Goal: Feedback & Contribution: Submit feedback/report problem

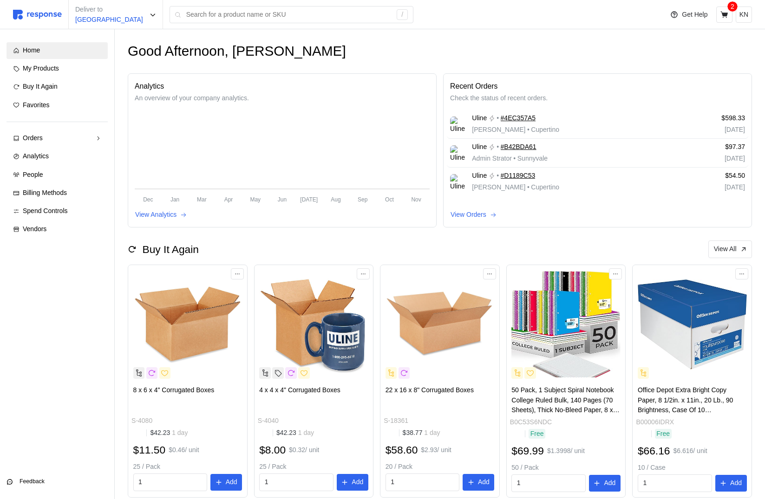
click at [39, 480] on p "Feedback" at bounding box center [32, 482] width 25 height 8
click at [39, 483] on p "Feedback" at bounding box center [32, 482] width 25 height 8
click at [32, 488] on div "Home My Products Buy It Again Favorites Orders Needs Review Processing Complete…" at bounding box center [56, 264] width 127 height 470
click at [34, 471] on button "Feedback" at bounding box center [57, 478] width 101 height 17
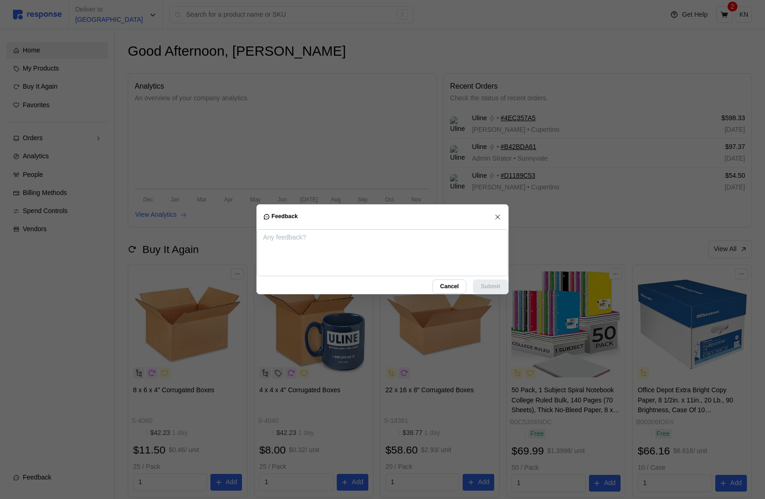
click at [450, 286] on span "Cancel" at bounding box center [449, 287] width 19 height 14
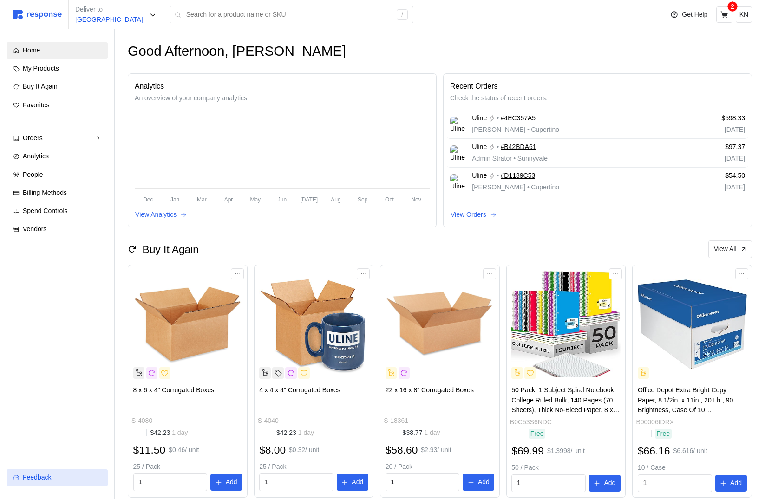
click at [54, 477] on div "Feedback" at bounding box center [62, 478] width 79 height 10
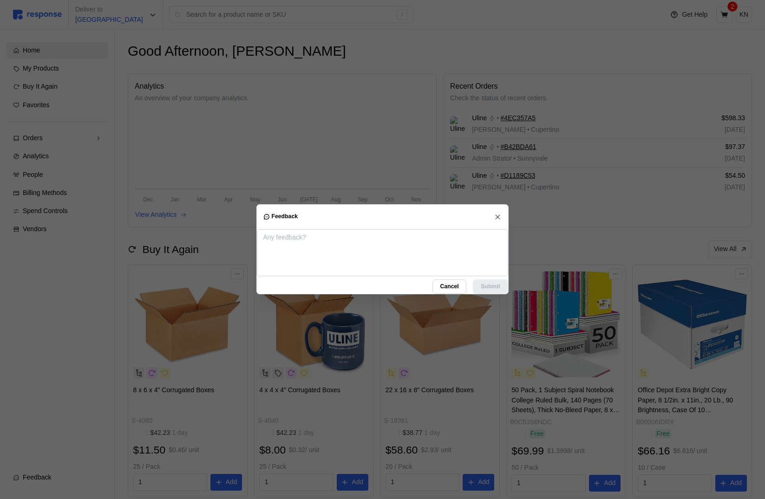
click at [448, 287] on span "Cancel" at bounding box center [449, 287] width 19 height 14
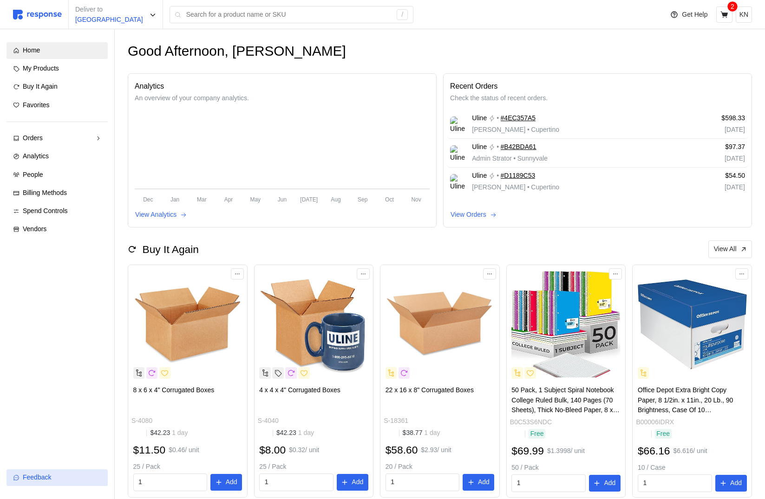
click at [39, 480] on span "Feedback" at bounding box center [37, 477] width 28 height 7
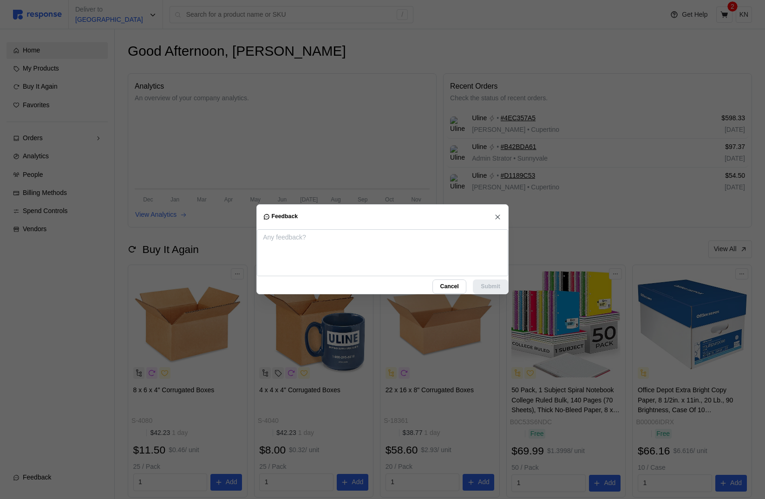
click at [440, 280] on span "Cancel" at bounding box center [449, 287] width 19 height 14
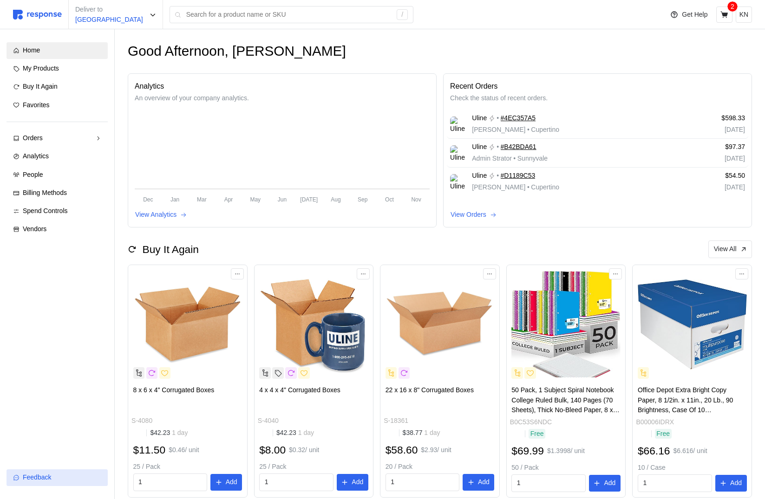
click at [57, 470] on button "Feedback" at bounding box center [57, 478] width 101 height 17
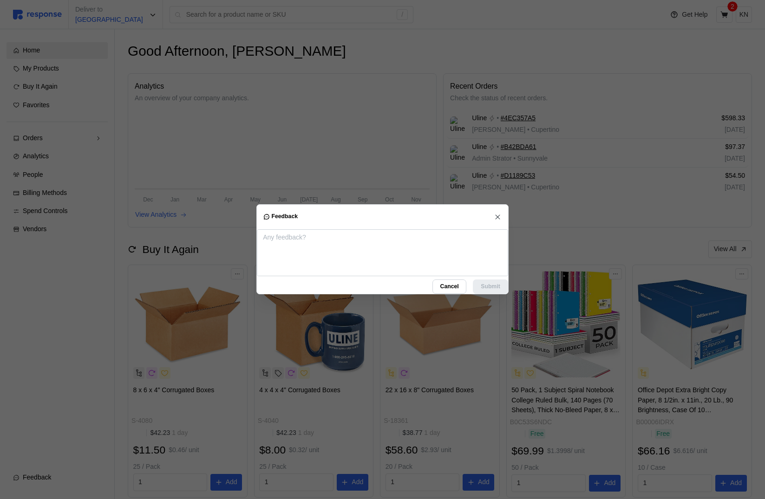
click at [78, 281] on div at bounding box center [382, 249] width 765 height 499
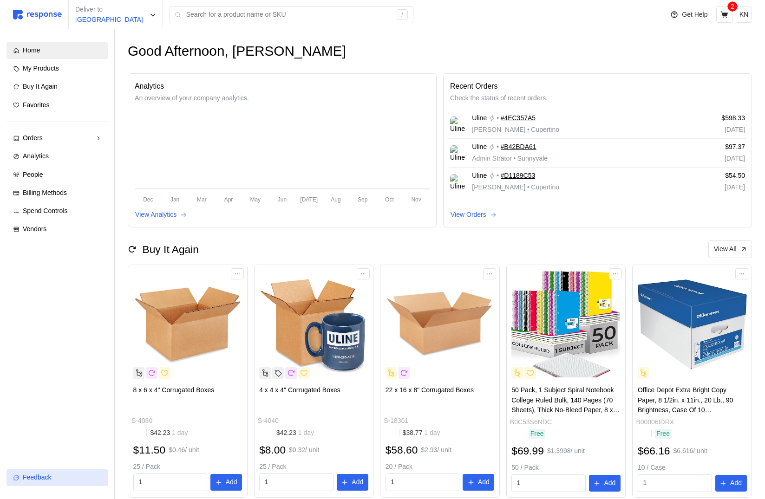
click at [42, 481] on span "Feedback" at bounding box center [37, 477] width 28 height 7
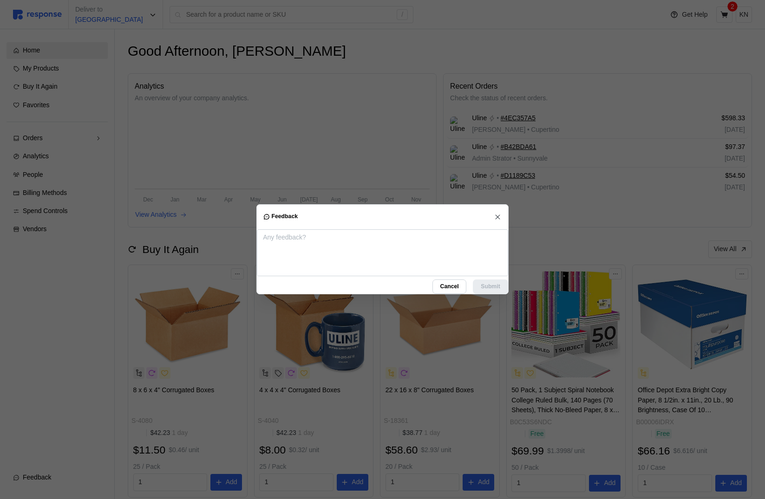
click at [90, 279] on div at bounding box center [382, 249] width 765 height 499
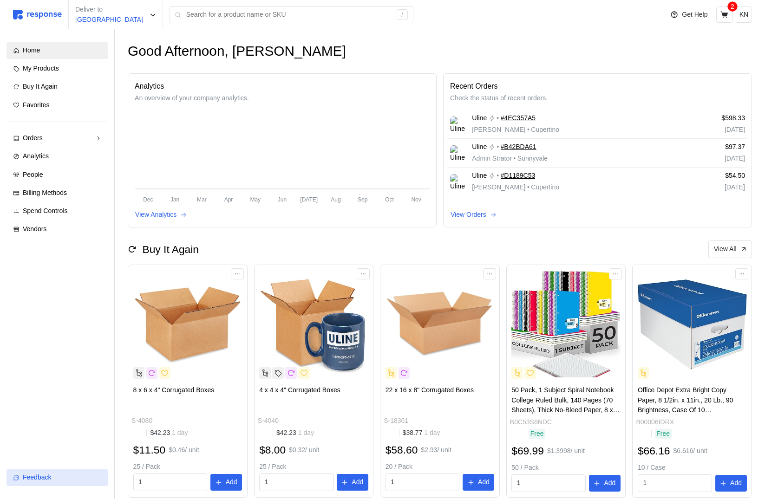
click at [42, 476] on span "Feedback" at bounding box center [37, 477] width 28 height 7
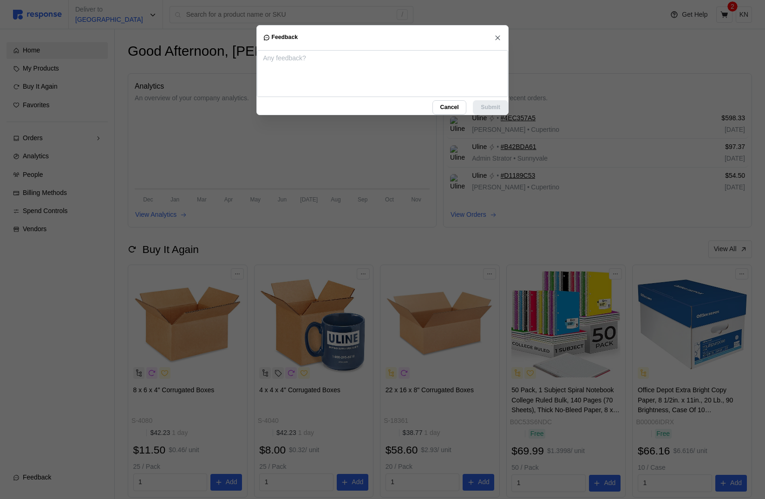
click at [499, 37] on icon "button" at bounding box center [498, 37] width 8 height 8
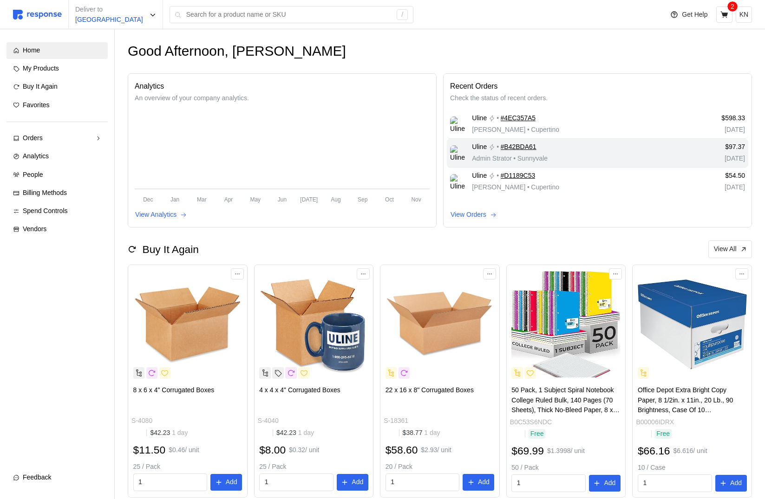
click at [745, 144] on div "$97.37 Aug 7, 2025" at bounding box center [710, 153] width 75 height 28
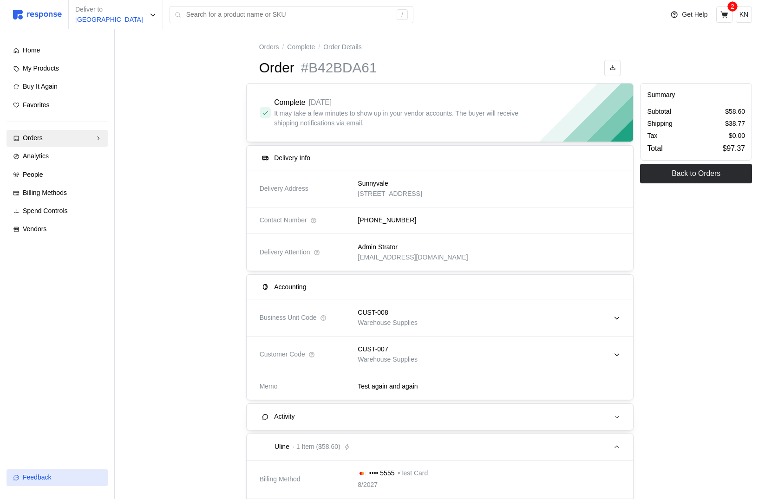
click at [40, 482] on div "Feedback" at bounding box center [62, 478] width 79 height 10
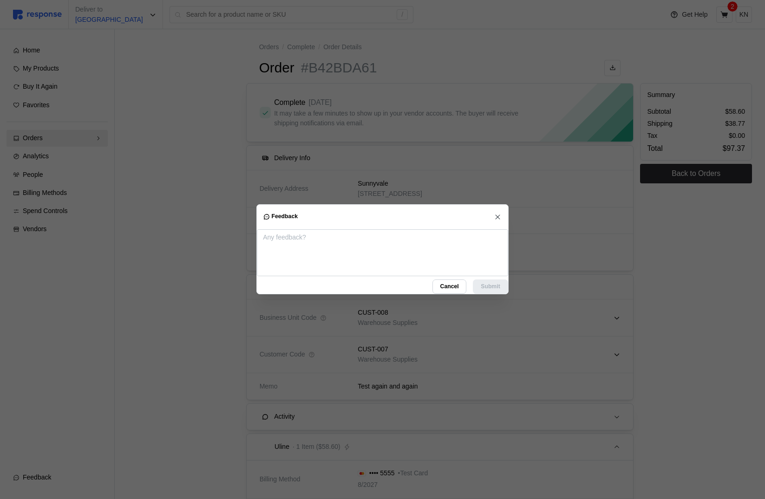
type textarea "x"
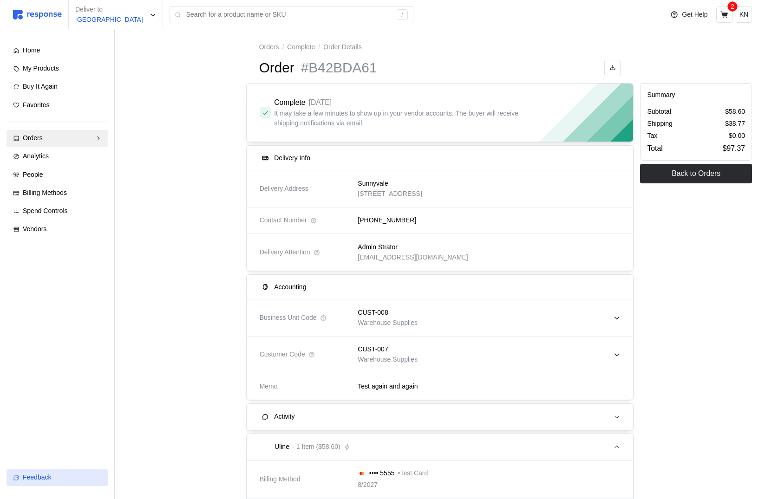
click at [27, 483] on button "Feedback" at bounding box center [57, 478] width 101 height 17
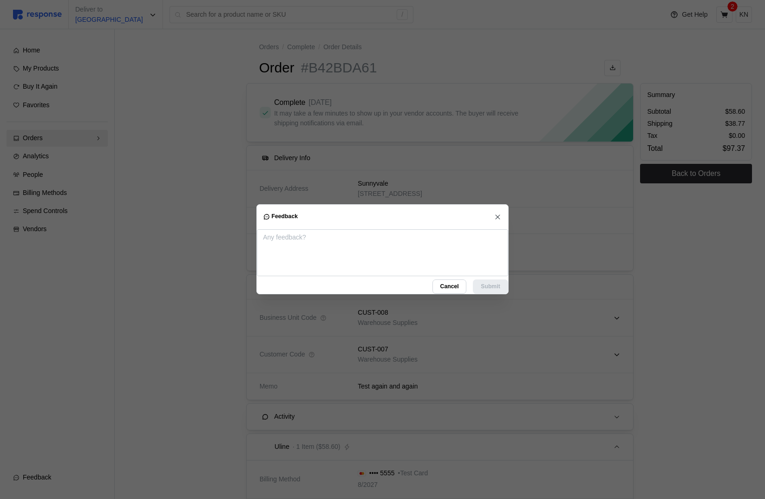
click at [440, 281] on span "Cancel" at bounding box center [449, 287] width 19 height 14
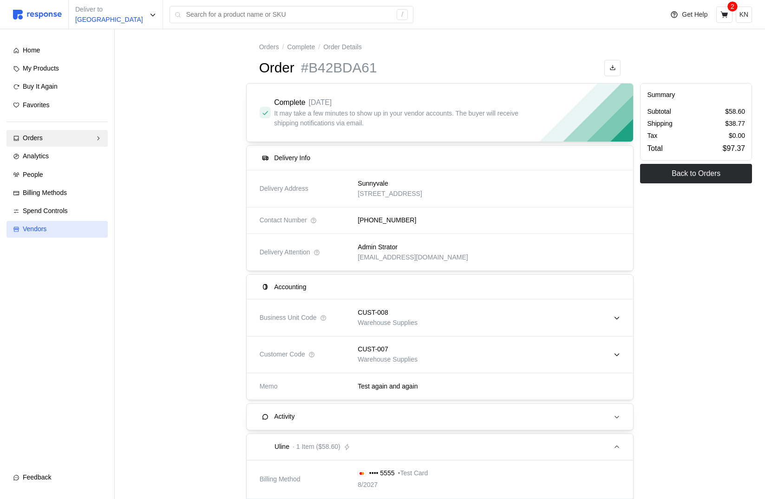
click at [90, 231] on div "Vendors" at bounding box center [62, 229] width 79 height 10
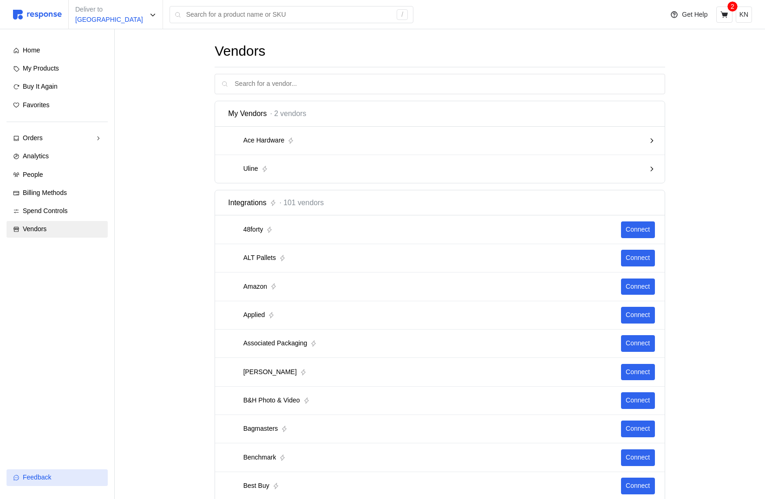
click at [40, 476] on span "Feedback" at bounding box center [37, 477] width 28 height 7
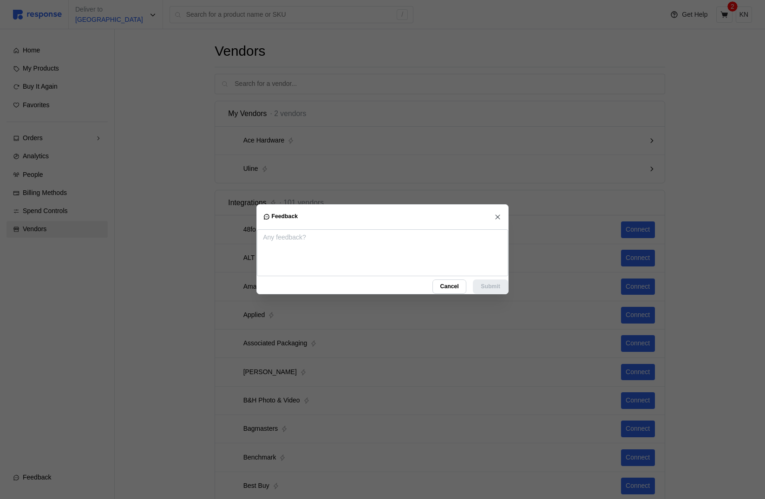
click at [499, 215] on icon "button" at bounding box center [498, 217] width 5 height 5
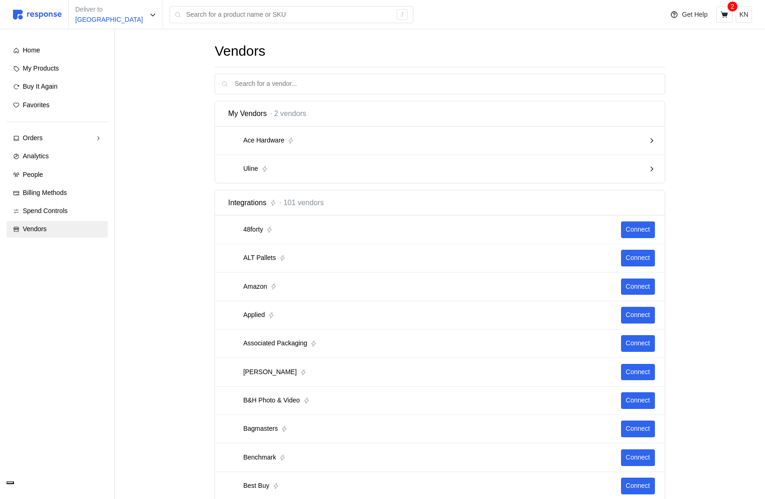
click at [10, 483] on button "button" at bounding box center [10, 483] width 7 height 3
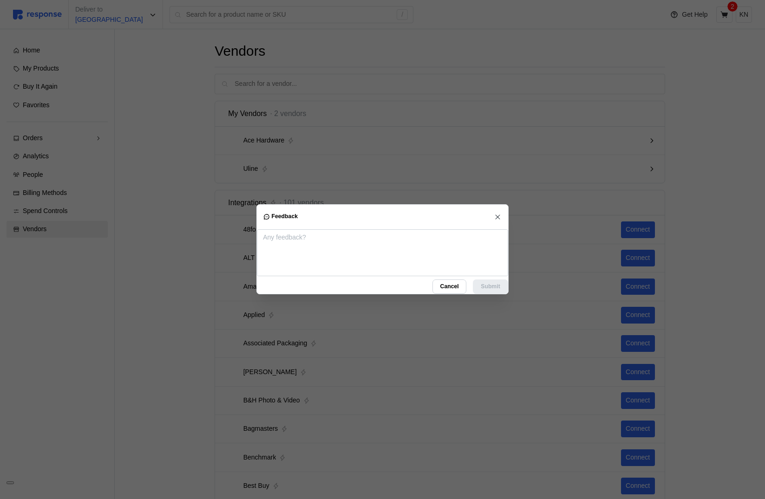
click at [442, 281] on span "Cancel" at bounding box center [449, 287] width 19 height 14
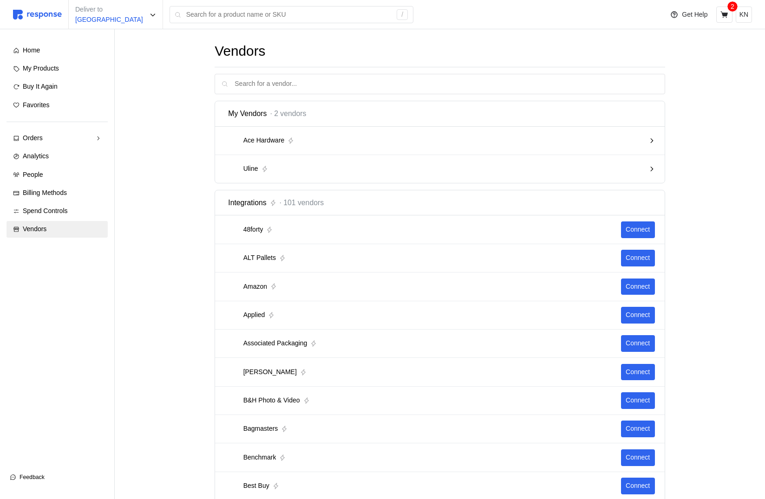
click at [49, 476] on div "Feedback" at bounding box center [62, 477] width 85 height 10
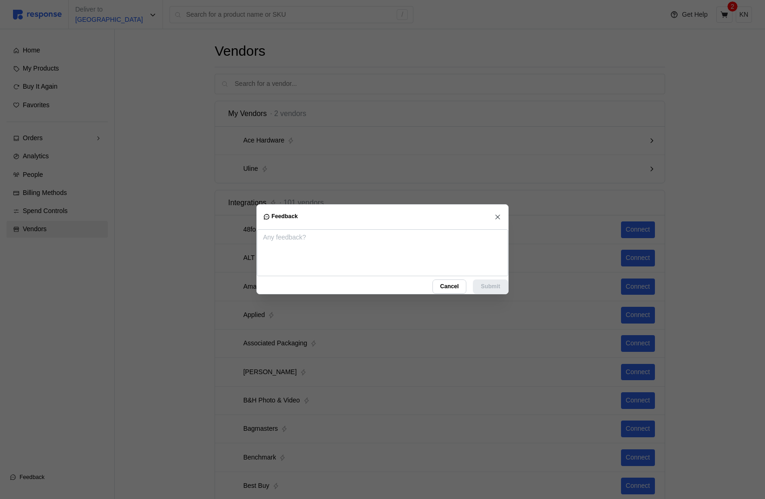
click at [49, 476] on div at bounding box center [382, 249] width 765 height 499
type textarea "x"
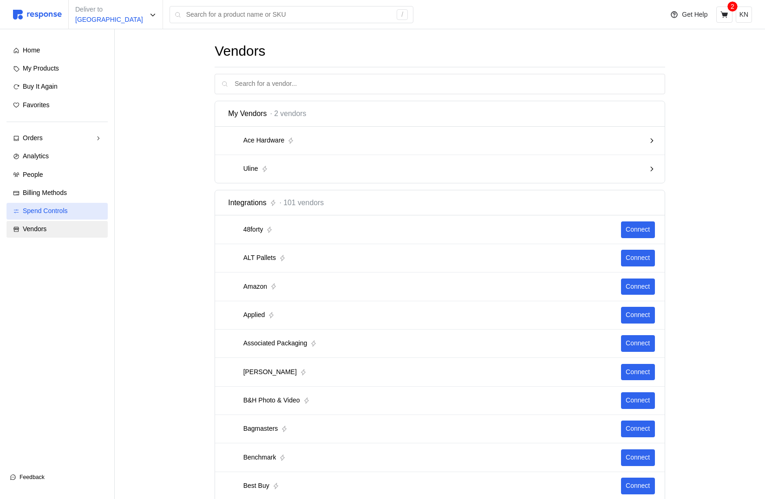
click at [69, 215] on div "Spend Controls" at bounding box center [62, 211] width 79 height 10
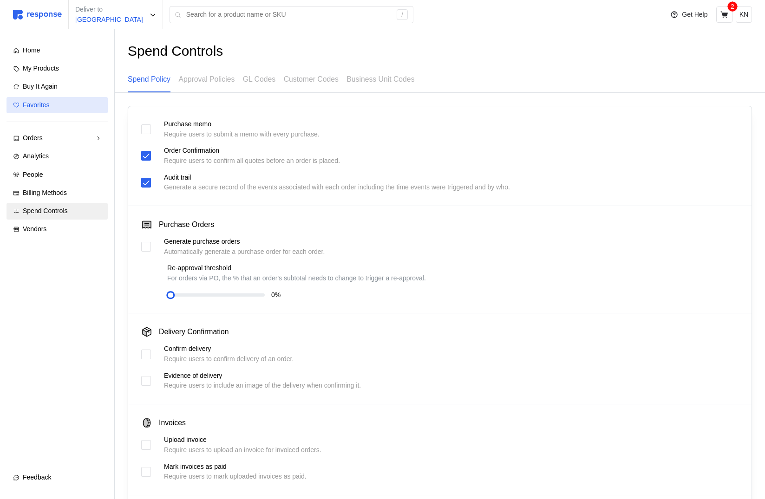
click at [78, 104] on div "Favorites" at bounding box center [62, 105] width 79 height 10
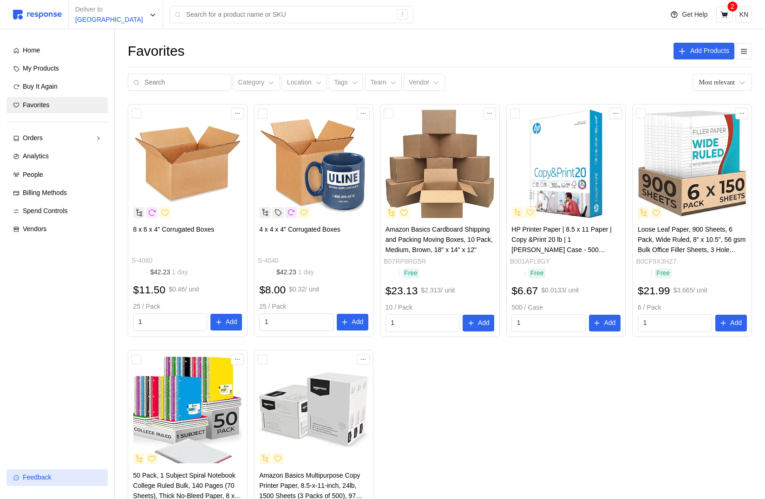
click at [57, 477] on div "Feedback" at bounding box center [62, 478] width 79 height 10
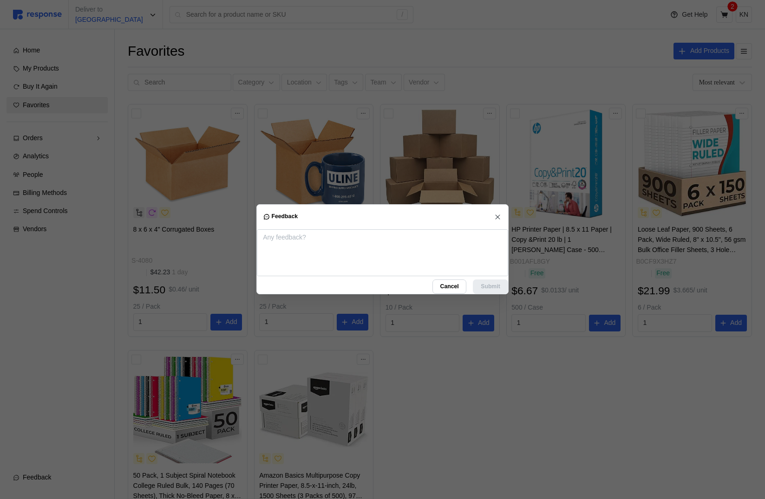
click at [440, 280] on span "Cancel" at bounding box center [449, 287] width 19 height 14
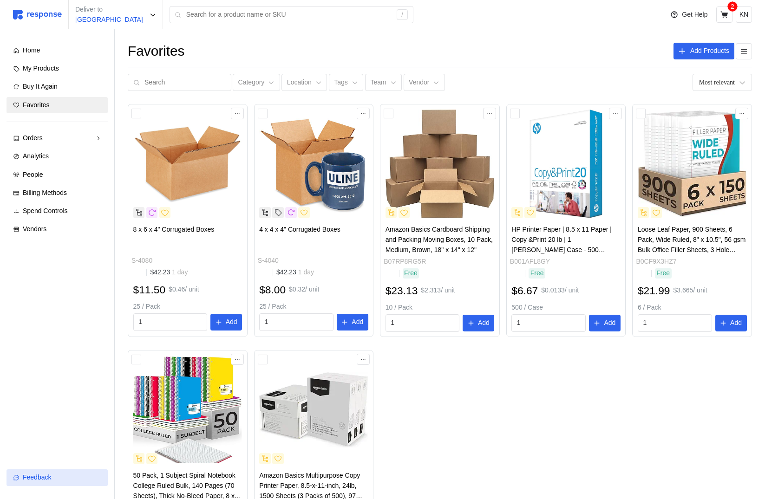
click at [86, 478] on div "Feedback" at bounding box center [62, 478] width 79 height 10
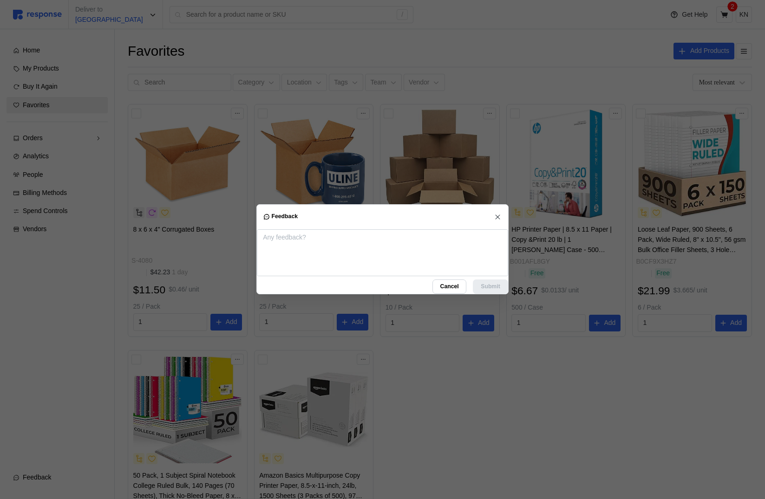
click at [443, 292] on div "Cancel Submit" at bounding box center [382, 261] width 251 height 65
click at [446, 285] on span "Cancel" at bounding box center [449, 287] width 19 height 14
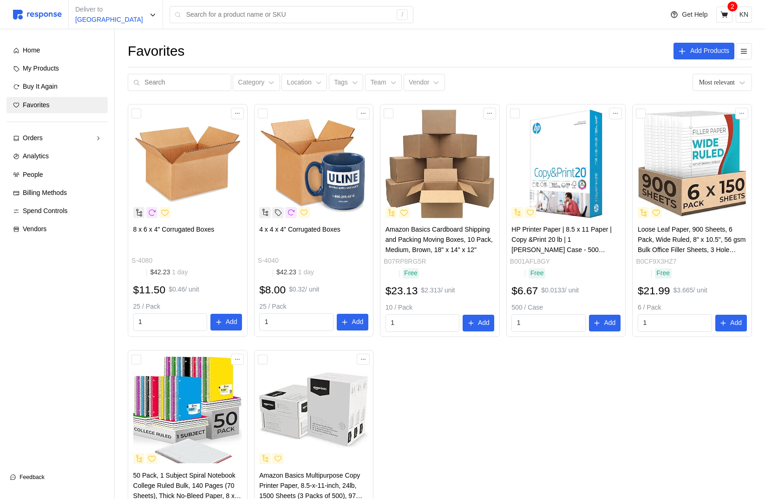
click at [76, 476] on div "Feedback" at bounding box center [62, 477] width 85 height 10
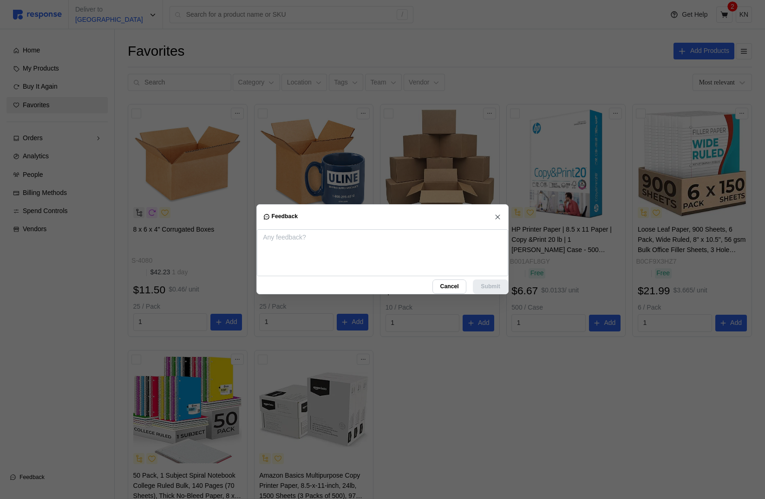
click at [82, 449] on div at bounding box center [382, 249] width 765 height 499
type textarea "x"
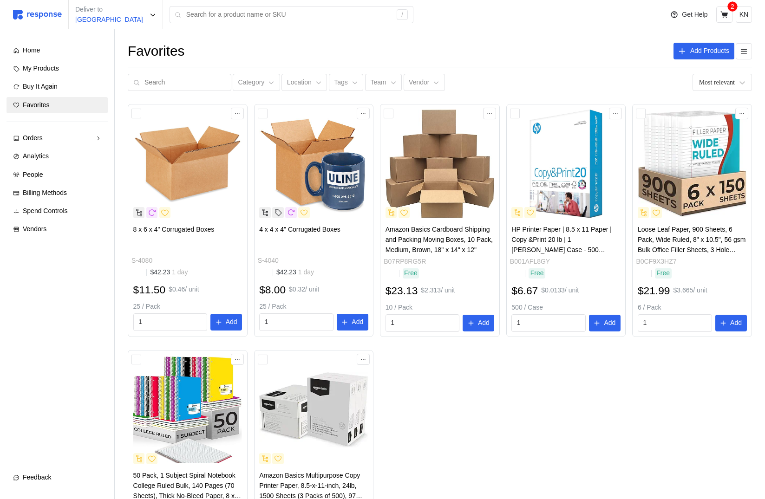
click at [57, 483] on button "Feedback" at bounding box center [57, 478] width 101 height 17
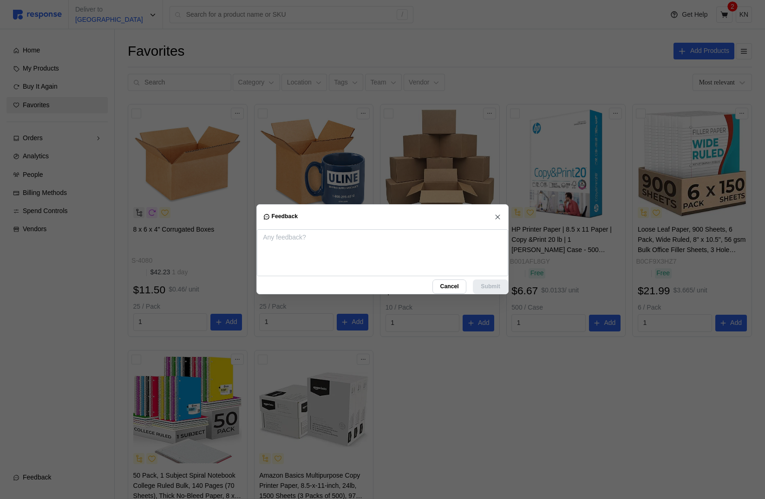
drag, startPoint x: 408, startPoint y: 271, endPoint x: 430, endPoint y: 274, distance: 22.5
click at [408, 271] on textarea at bounding box center [382, 252] width 251 height 47
click at [440, 280] on span "Cancel" at bounding box center [449, 287] width 19 height 14
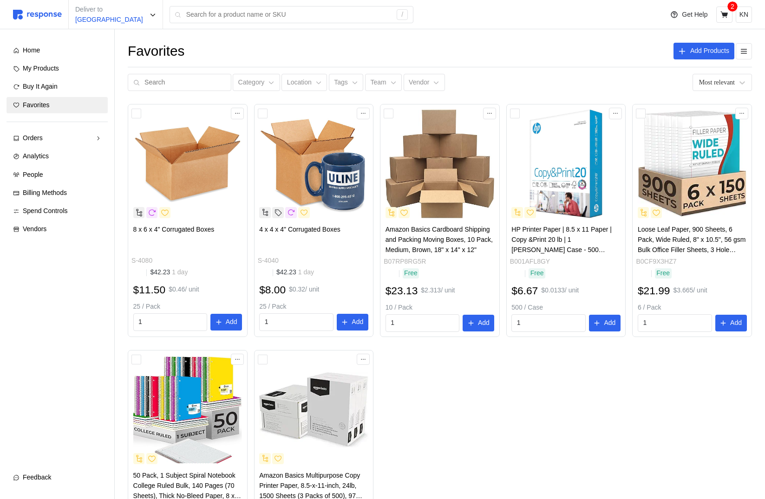
click at [54, 350] on div "Home My Products Buy It Again Favorites Orders Needs Review Processing Complete…" at bounding box center [57, 252] width 101 height 421
click at [74, 477] on div "Feedback" at bounding box center [62, 478] width 79 height 10
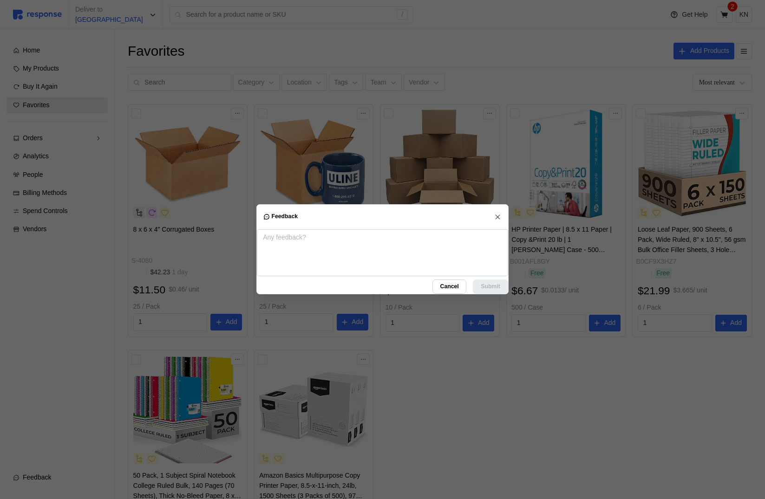
click at [74, 477] on div at bounding box center [382, 249] width 765 height 499
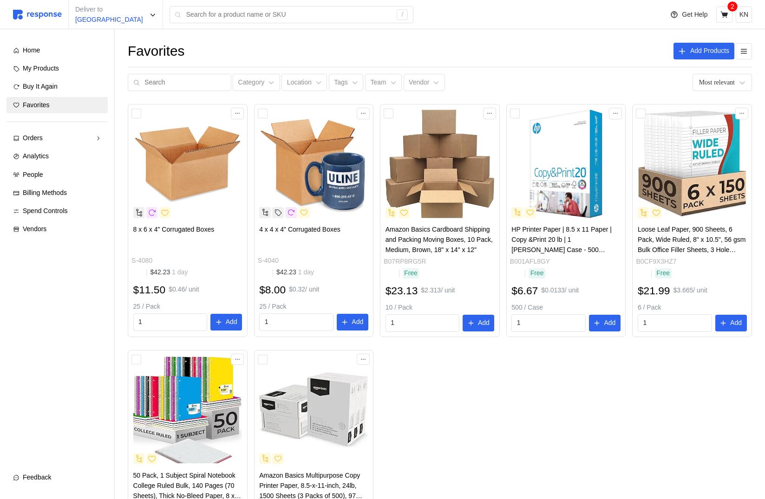
click at [46, 479] on span "Feedback" at bounding box center [37, 477] width 28 height 7
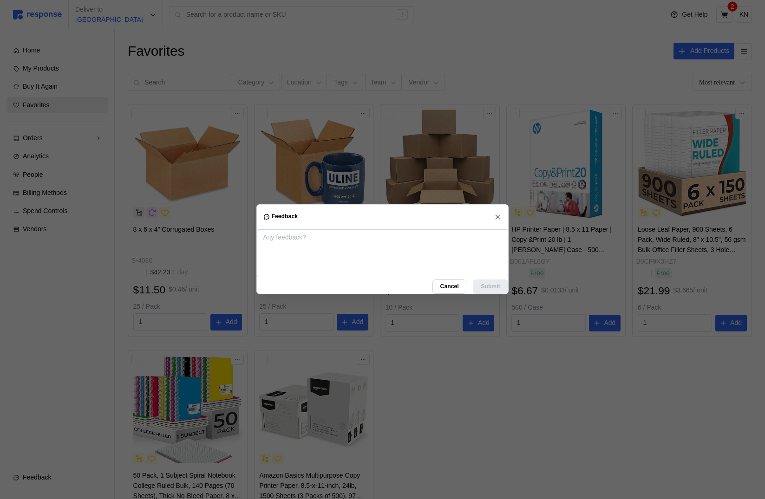
click at [65, 391] on div at bounding box center [382, 249] width 765 height 499
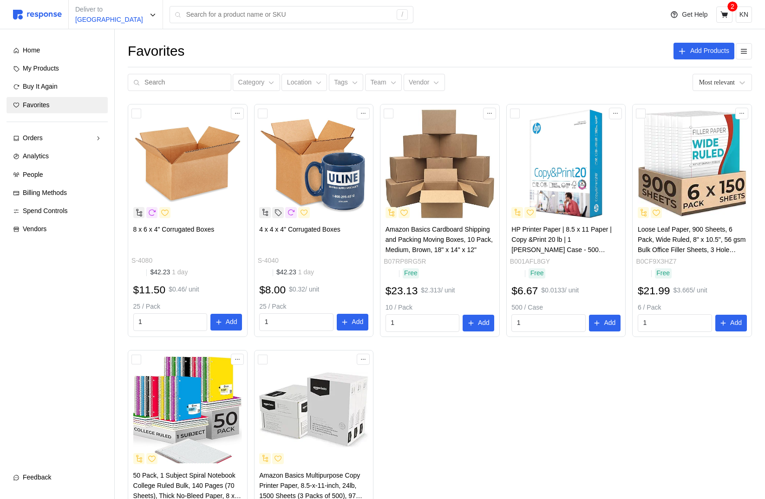
click at [45, 477] on span "Feedback" at bounding box center [37, 477] width 28 height 7
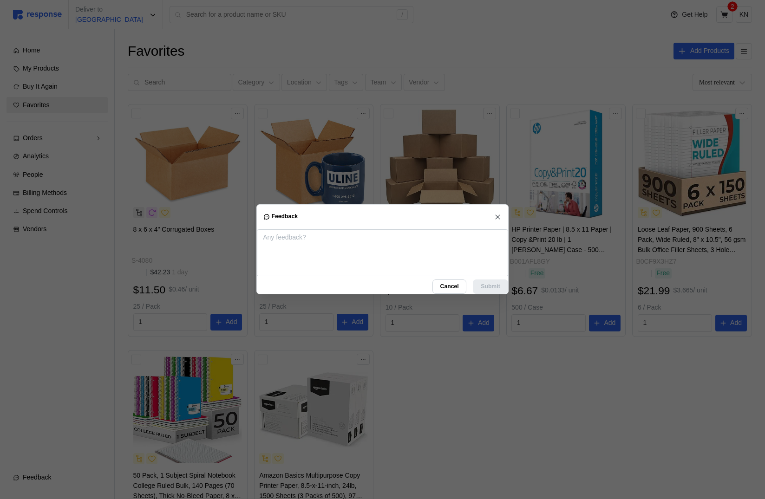
click at [45, 477] on div at bounding box center [382, 249] width 765 height 499
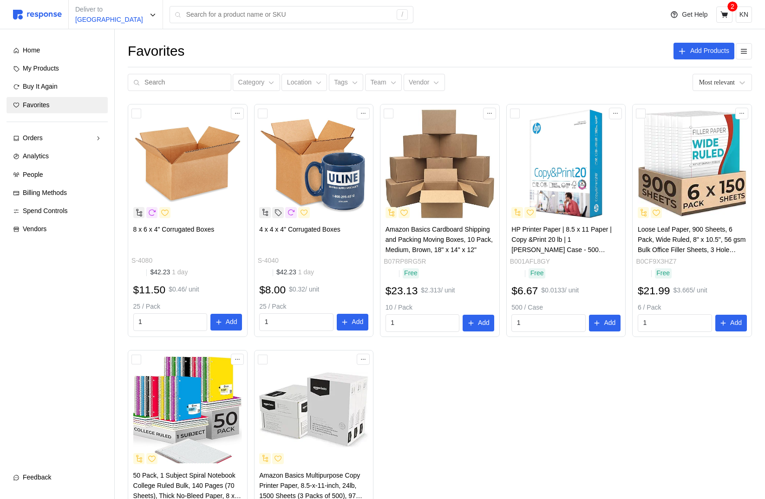
click at [34, 451] on div "Home My Products Buy It Again Favorites Orders Needs Review Processing Complete…" at bounding box center [57, 252] width 101 height 421
click at [38, 479] on span "Feedback" at bounding box center [37, 477] width 28 height 7
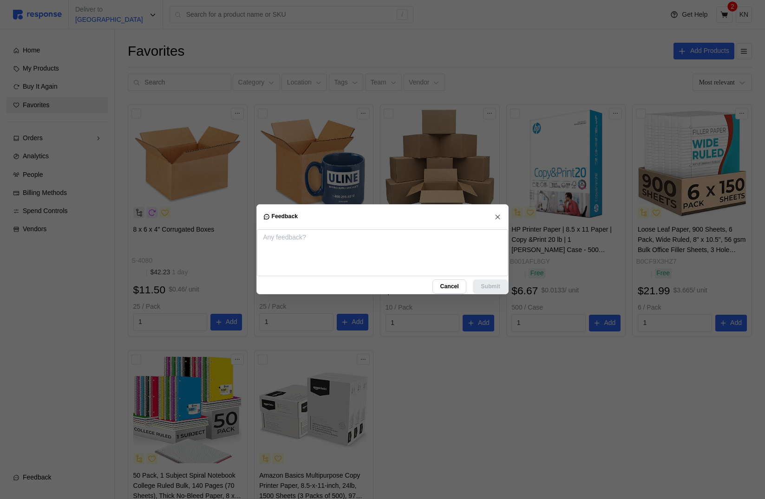
click at [38, 479] on div at bounding box center [382, 249] width 765 height 499
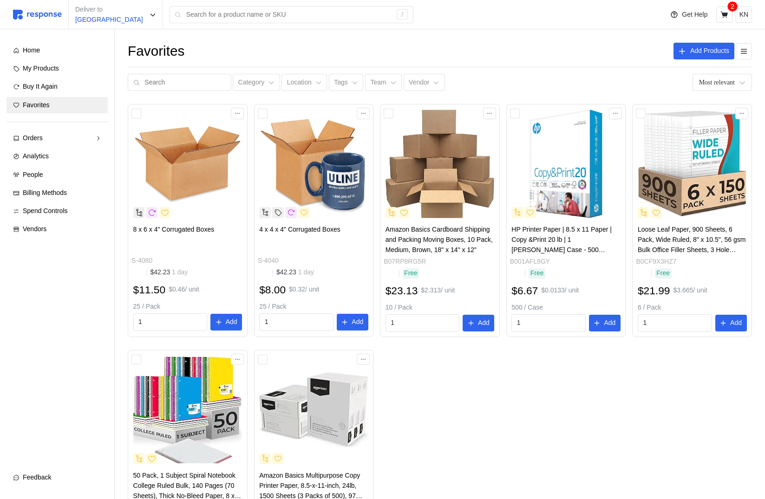
click at [56, 475] on div "Feedback" at bounding box center [62, 478] width 79 height 10
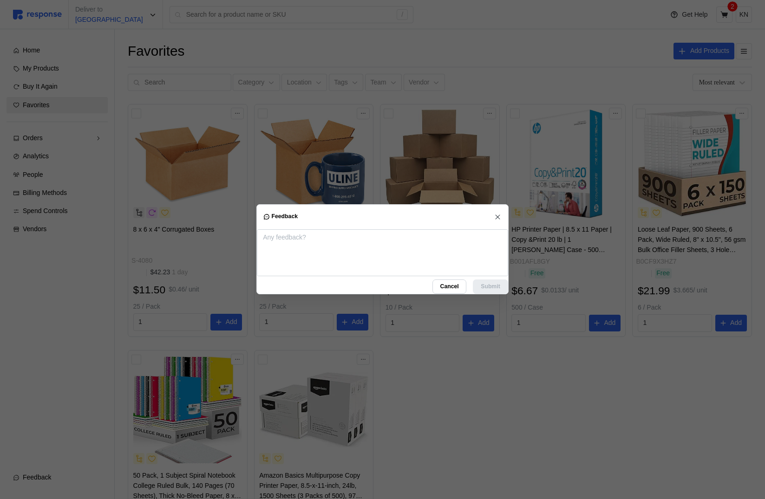
click at [440, 284] on span "Cancel" at bounding box center [449, 287] width 19 height 14
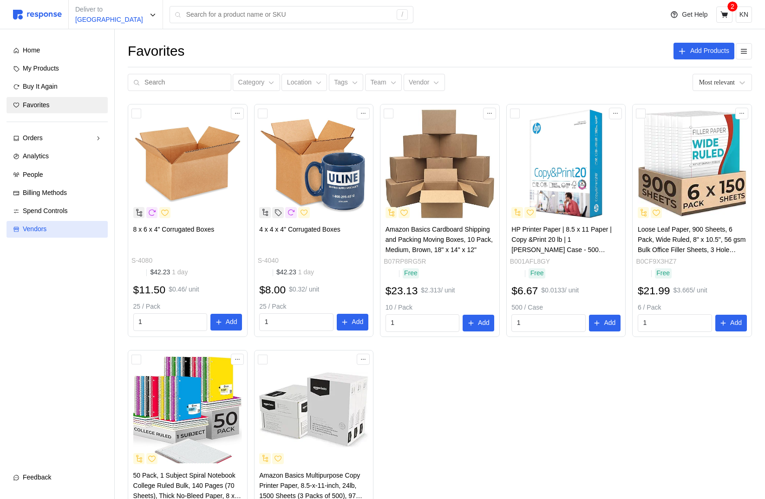
click at [92, 226] on div "Vendors" at bounding box center [62, 229] width 79 height 10
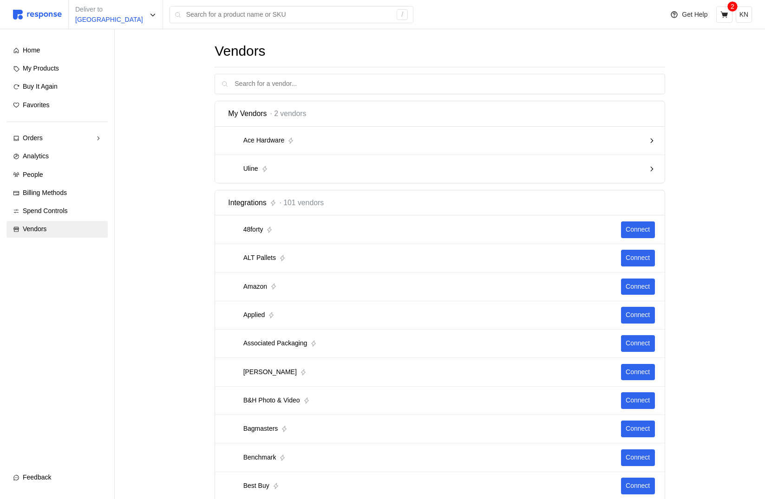
click at [66, 471] on button "Feedback" at bounding box center [57, 478] width 101 height 17
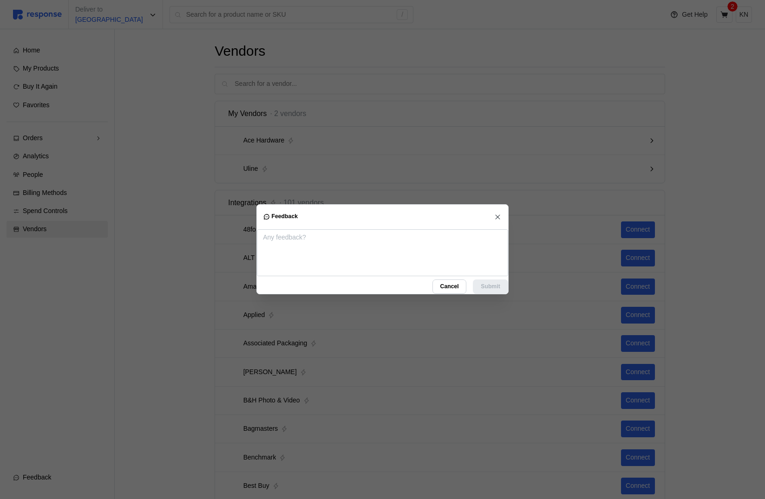
click at [494, 213] on icon "button" at bounding box center [498, 217] width 8 height 8
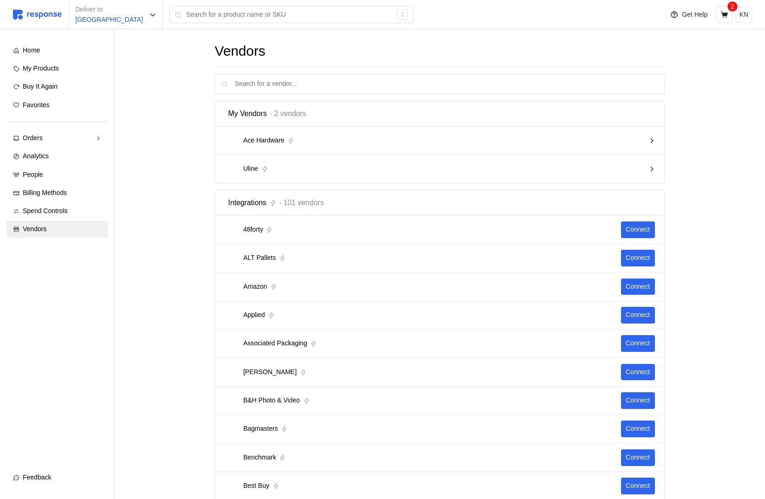
click at [76, 484] on button "Feedback" at bounding box center [57, 478] width 101 height 17
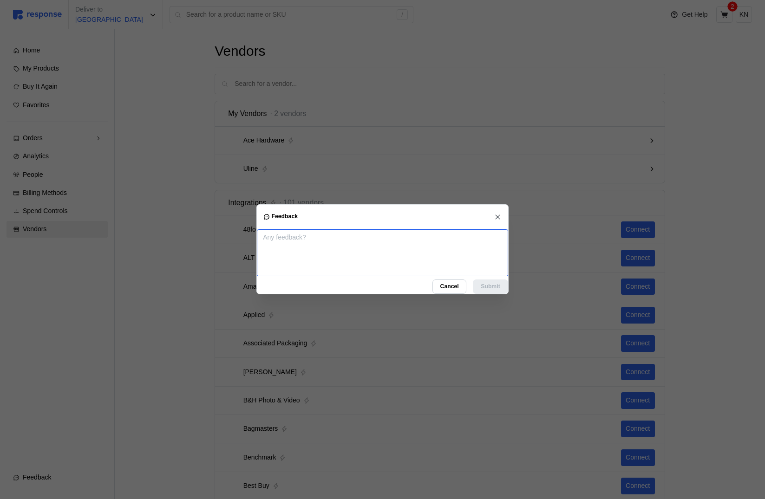
drag, startPoint x: 334, startPoint y: 227, endPoint x: 334, endPoint y: 220, distance: 7.0
click at [334, 229] on textarea at bounding box center [382, 252] width 251 height 47
click at [334, 215] on header "Feedback" at bounding box center [382, 217] width 251 height 25
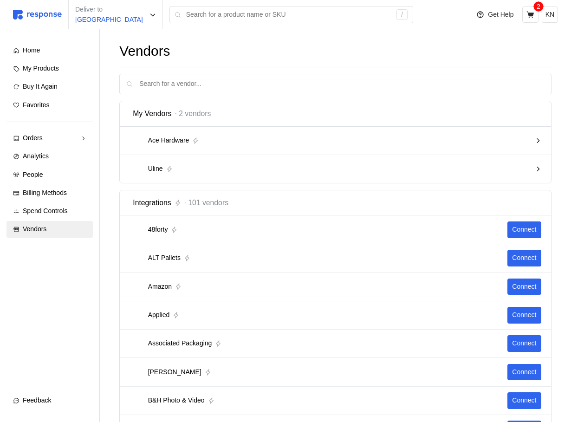
click at [40, 406] on div "Feedback" at bounding box center [55, 401] width 64 height 10
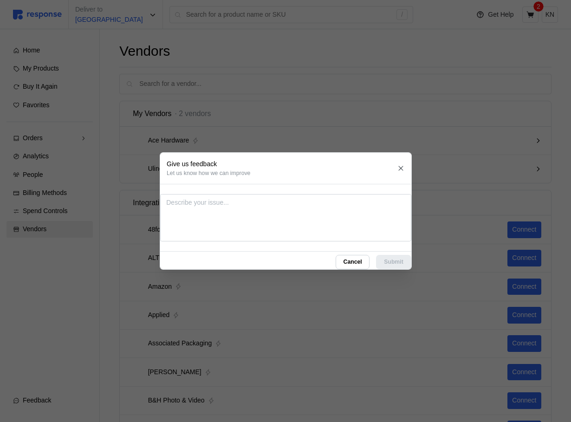
click at [286, 166] on header "Give us feedback Let us know how we can improve" at bounding box center [285, 168] width 251 height 31
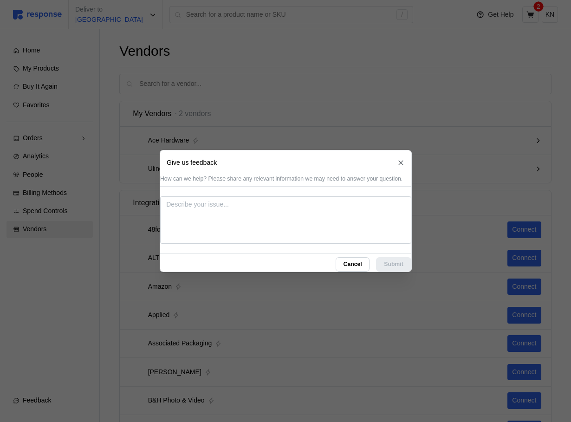
type textarea "x"
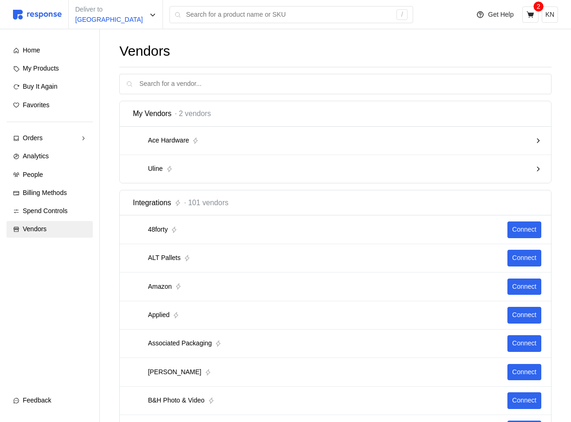
click at [37, 404] on span "Feedback" at bounding box center [37, 400] width 28 height 7
click at [51, 404] on span "Feedback" at bounding box center [37, 400] width 28 height 7
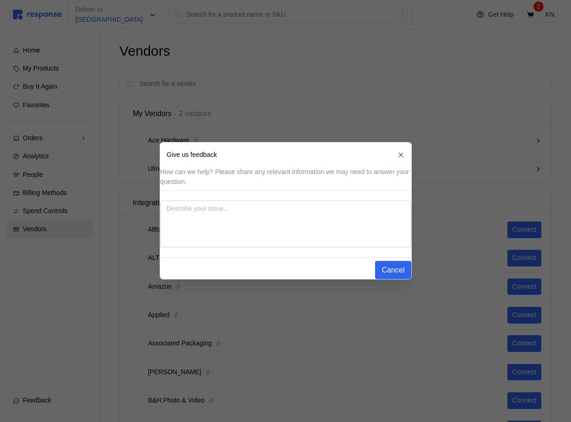
click at [403, 153] on icon "button" at bounding box center [401, 155] width 5 height 5
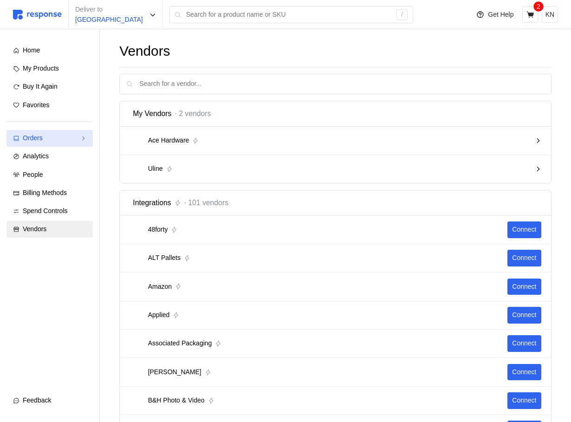
click at [66, 143] on div "Orders" at bounding box center [50, 138] width 54 height 10
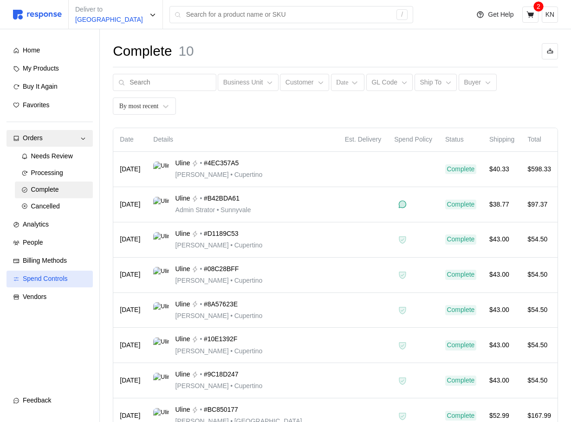
click at [51, 279] on span "Spend Controls" at bounding box center [45, 278] width 45 height 7
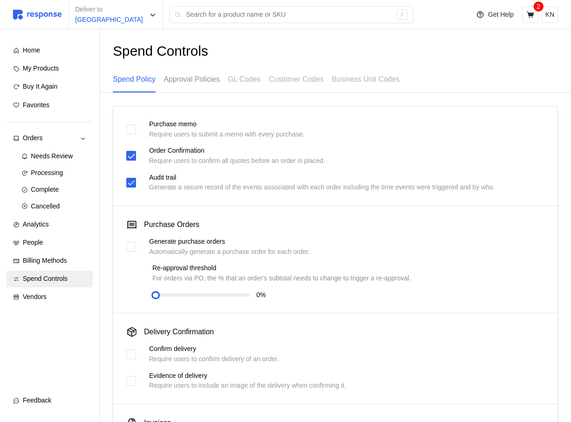
click at [215, 79] on p "Approval Policies" at bounding box center [192, 79] width 56 height 12
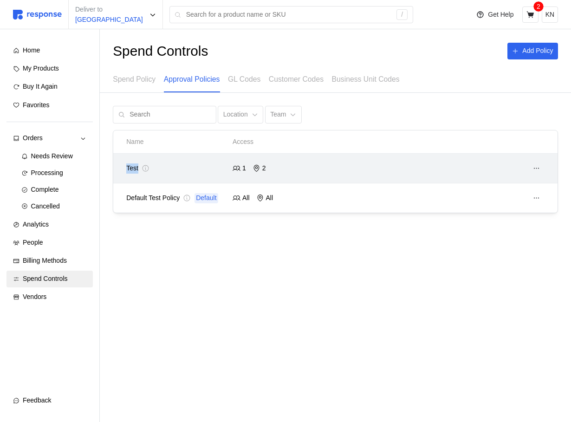
click at [343, 153] on div "Name Access Test 1 2 Default Test Policy Default All All" at bounding box center [335, 172] width 445 height 83
click at [343, 169] on div at bounding box center [442, 168] width 212 height 23
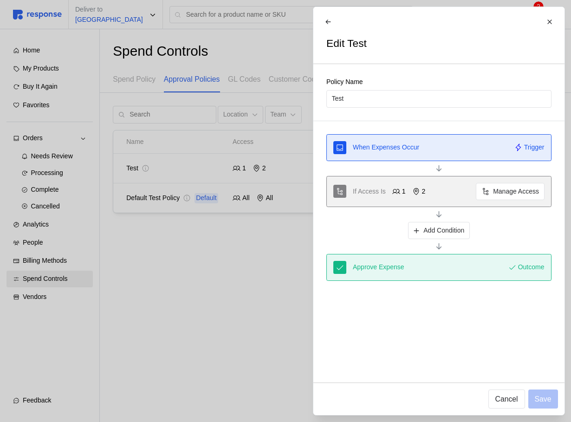
click at [111, 307] on div at bounding box center [285, 211] width 571 height 422
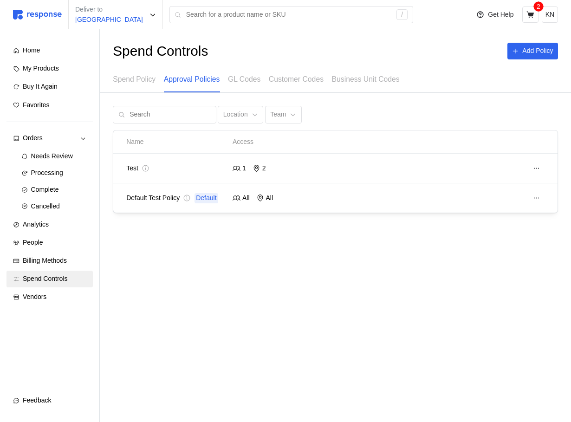
click at [53, 396] on div "Feedback" at bounding box center [55, 401] width 64 height 10
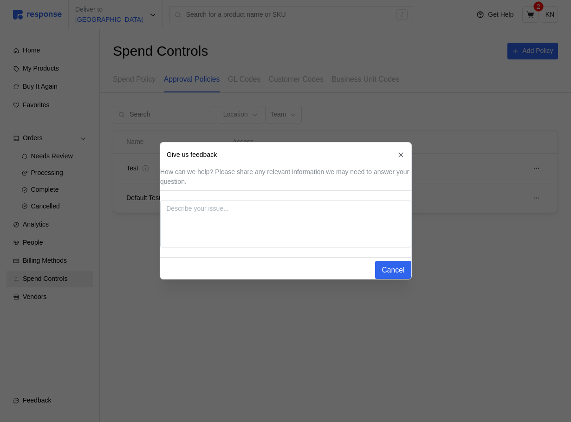
click at [417, 106] on div at bounding box center [285, 211] width 571 height 422
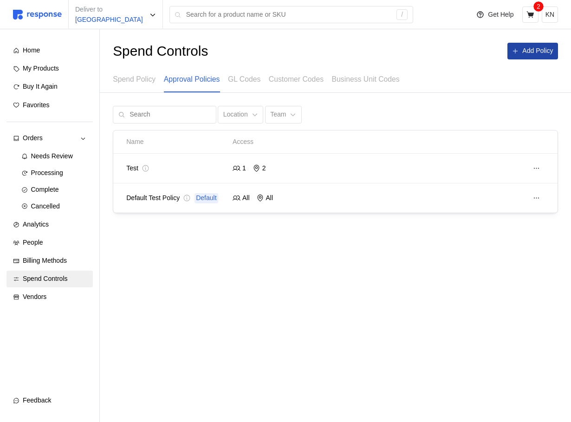
click at [525, 59] on button "Add Policy" at bounding box center [533, 51] width 51 height 17
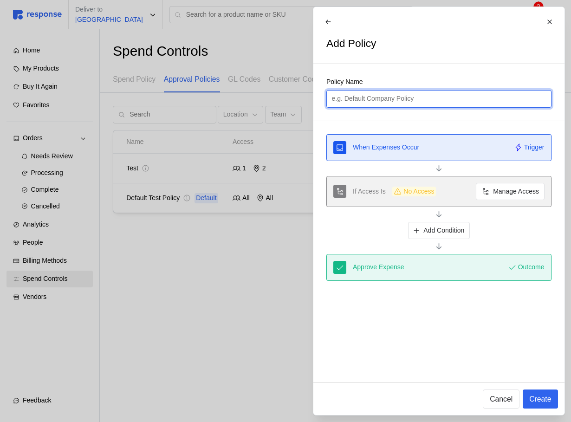
drag, startPoint x: 418, startPoint y: 100, endPoint x: 349, endPoint y: 96, distance: 68.8
click at [349, 96] on input "text" at bounding box center [439, 99] width 215 height 17
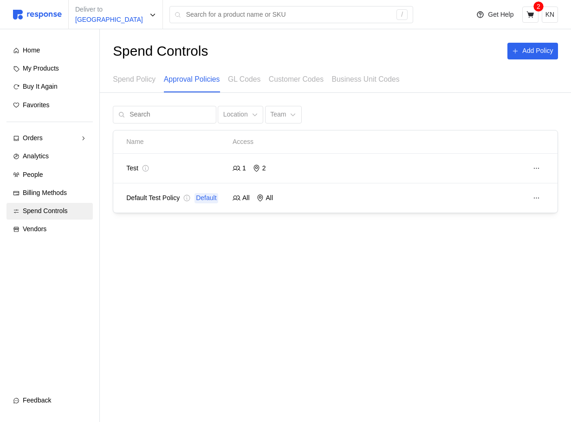
click at [45, 391] on div "Home My Products Buy It Again Favorites Orders Needs Review Processing Complete…" at bounding box center [49, 225] width 112 height 393
click at [35, 404] on span "Feedback" at bounding box center [37, 400] width 28 height 7
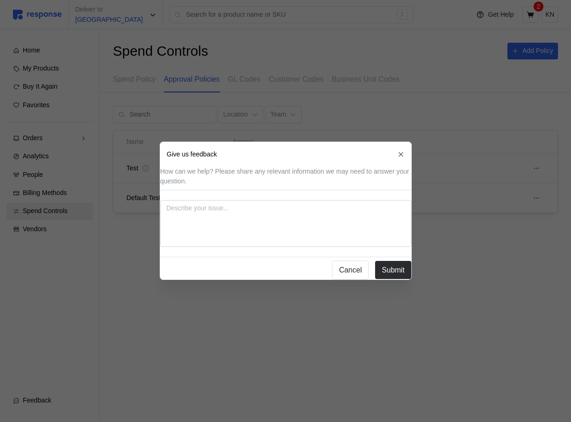
click at [490, 232] on div at bounding box center [285, 211] width 571 height 422
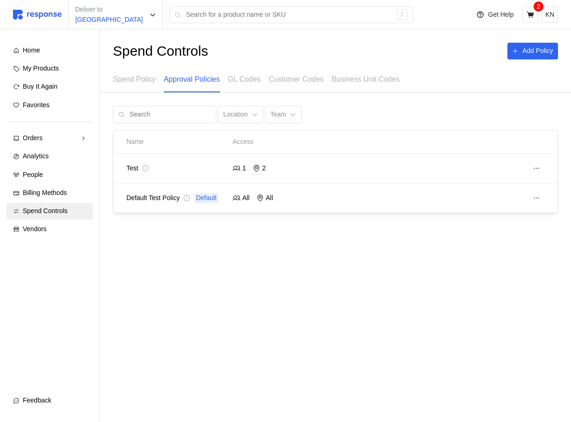
click at [36, 402] on span "Feedback" at bounding box center [37, 400] width 28 height 7
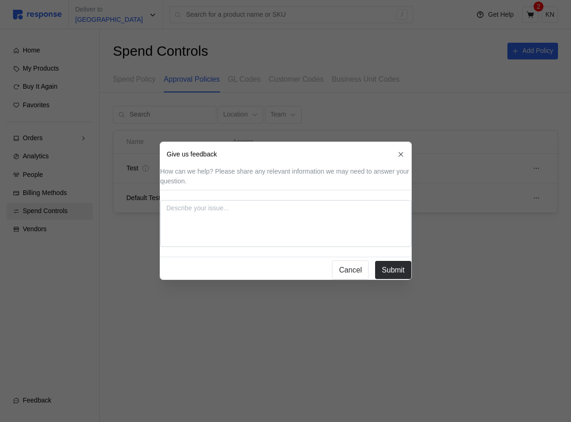
click at [540, 63] on div at bounding box center [285, 211] width 571 height 422
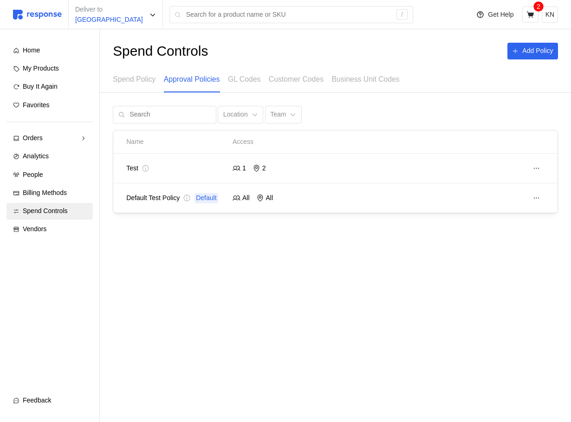
click at [52, 393] on button "Feedback" at bounding box center [50, 401] width 86 height 17
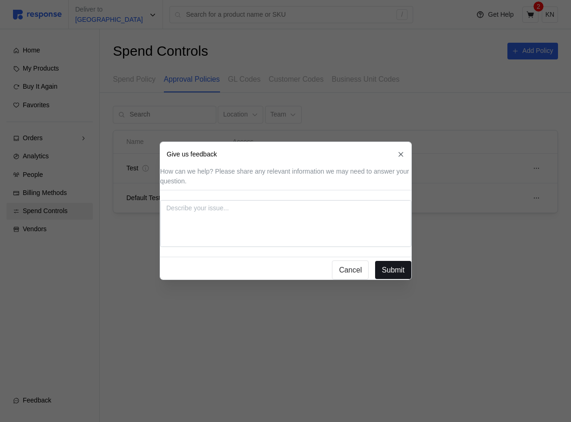
click at [394, 264] on p "Submit" at bounding box center [393, 270] width 23 height 12
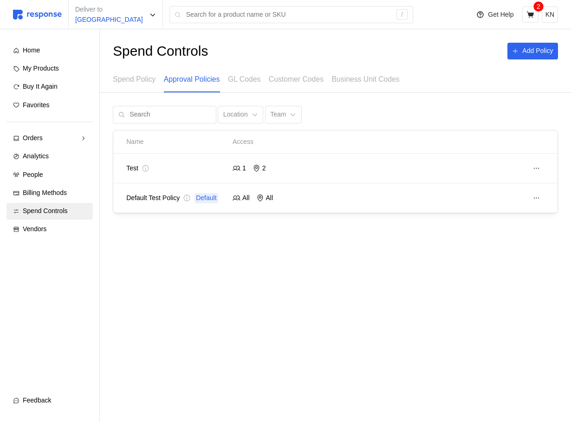
click at [40, 410] on div "Home My Products Buy It Again Favorites Orders Needs Review Processing Complete…" at bounding box center [49, 225] width 112 height 393
click at [40, 404] on span "Feedback" at bounding box center [37, 400] width 28 height 7
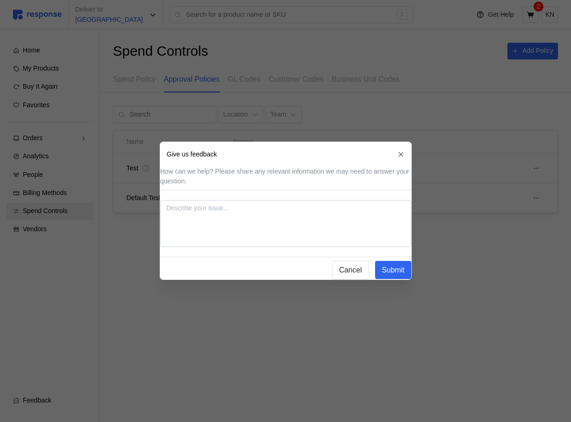
click at [311, 245] on div "How can we help? Please share any relevant information we may need to answer yo…" at bounding box center [285, 223] width 251 height 113
click at [129, 349] on div at bounding box center [285, 211] width 571 height 422
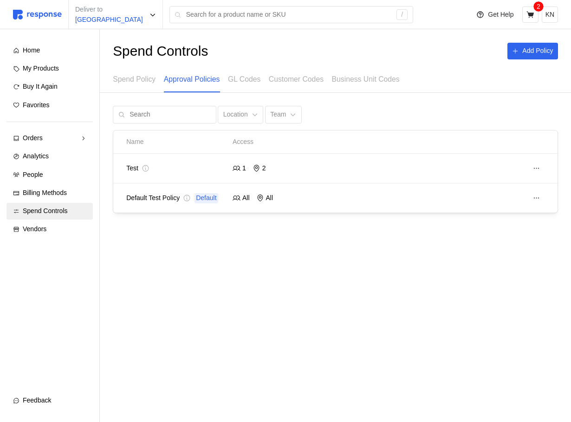
click at [39, 393] on button "Feedback" at bounding box center [50, 401] width 86 height 17
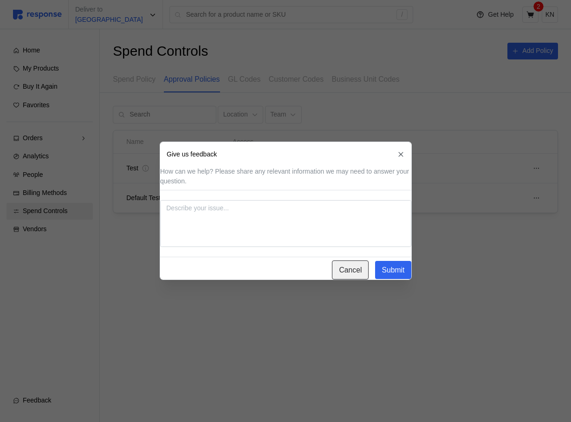
click at [339, 269] on p "Cancel" at bounding box center [350, 270] width 23 height 12
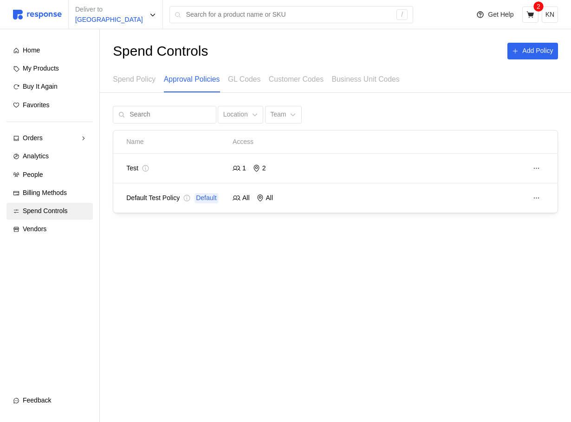
click at [51, 399] on span "Feedback" at bounding box center [37, 400] width 28 height 7
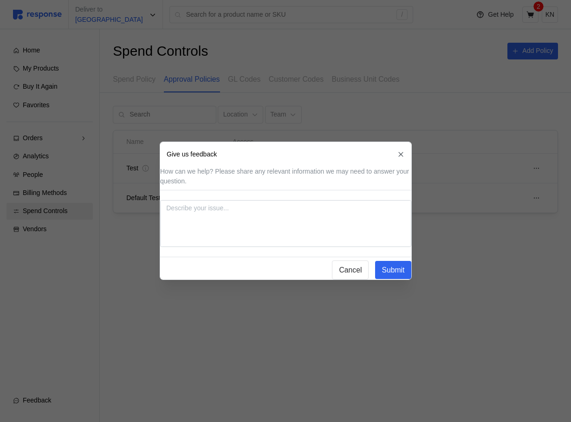
click at [479, 313] on div at bounding box center [285, 211] width 571 height 422
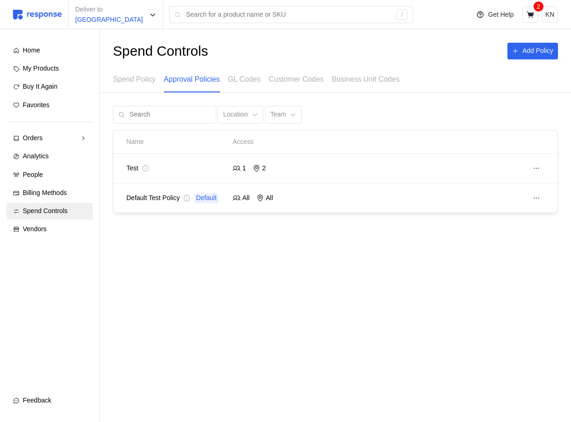
click at [42, 400] on span "Feedback" at bounding box center [37, 400] width 28 height 7
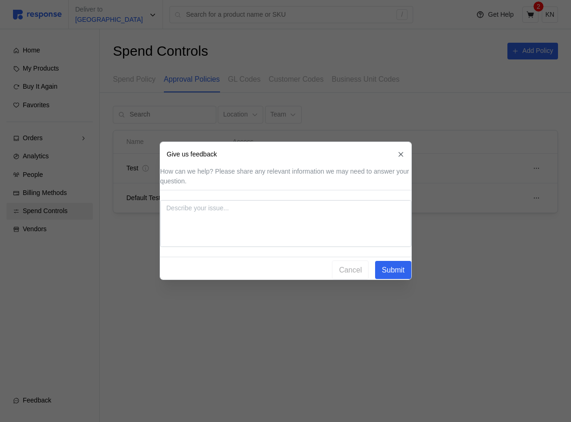
click at [339, 273] on div "Cancel Submit" at bounding box center [285, 270] width 251 height 19
click at [342, 265] on div "Cancel Submit" at bounding box center [285, 270] width 251 height 19
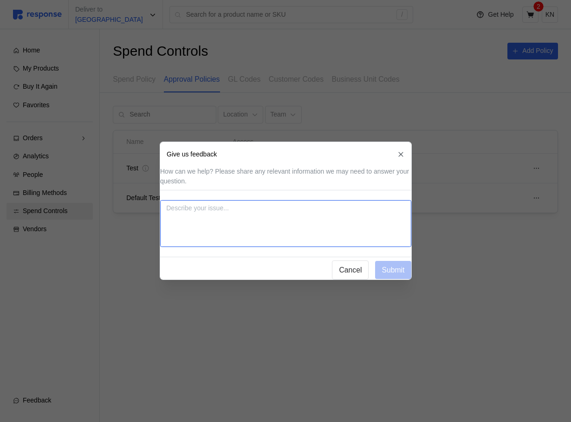
click at [324, 218] on textarea at bounding box center [285, 223] width 251 height 47
type textarea "x"
type textarea "f"
type textarea "x"
click at [351, 217] on textarea at bounding box center [285, 223] width 251 height 47
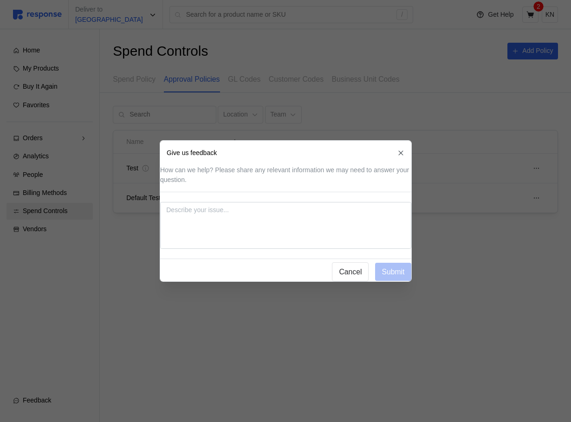
click at [377, 183] on div "How can we help? Please share any relevant information we may need to answer yo…" at bounding box center [285, 223] width 251 height 117
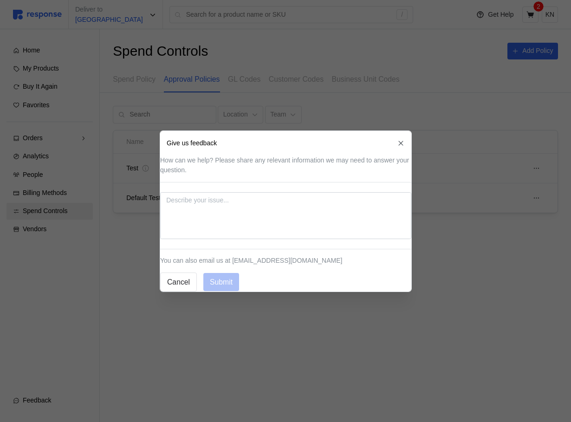
click at [140, 134] on div at bounding box center [285, 211] width 571 height 422
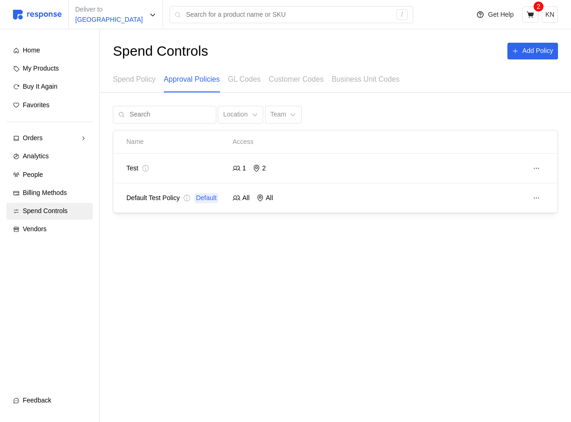
click at [140, 134] on div at bounding box center [285, 211] width 571 height 422
click at [550, 48] on p "Add Policy" at bounding box center [538, 51] width 31 height 10
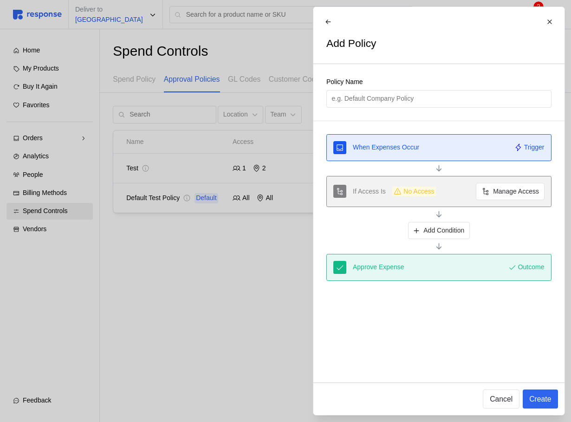
click at [144, 219] on div at bounding box center [285, 211] width 571 height 422
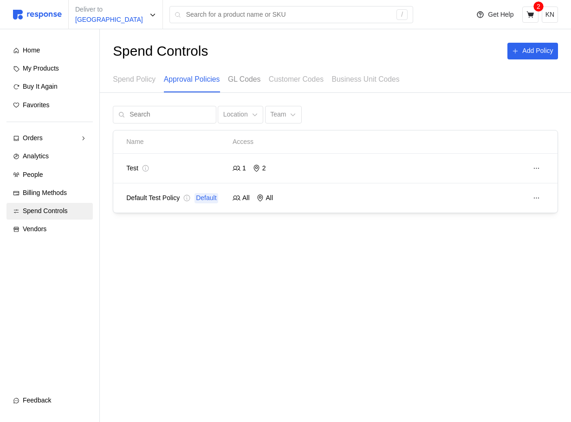
click at [261, 77] on p "GL Codes" at bounding box center [244, 79] width 33 height 12
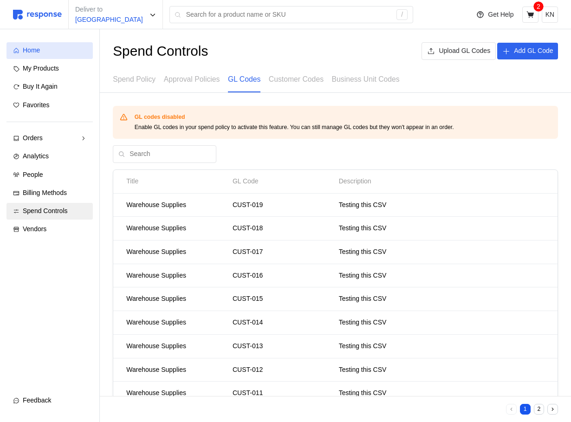
click at [57, 56] on link "Home" at bounding box center [50, 50] width 86 height 17
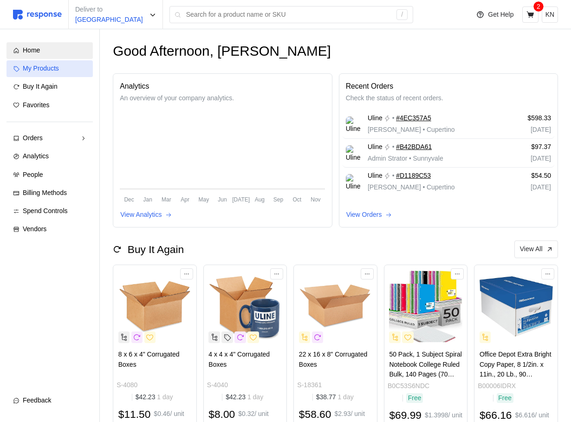
click at [53, 75] on link "My Products" at bounding box center [50, 68] width 86 height 17
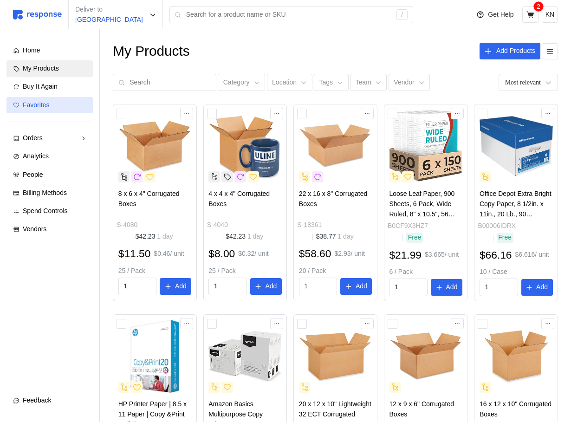
click at [43, 109] on div "Favorites" at bounding box center [55, 105] width 64 height 10
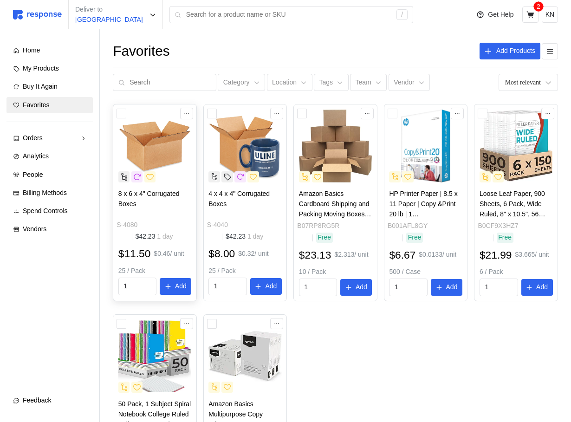
click at [167, 162] on img at bounding box center [154, 146] width 73 height 73
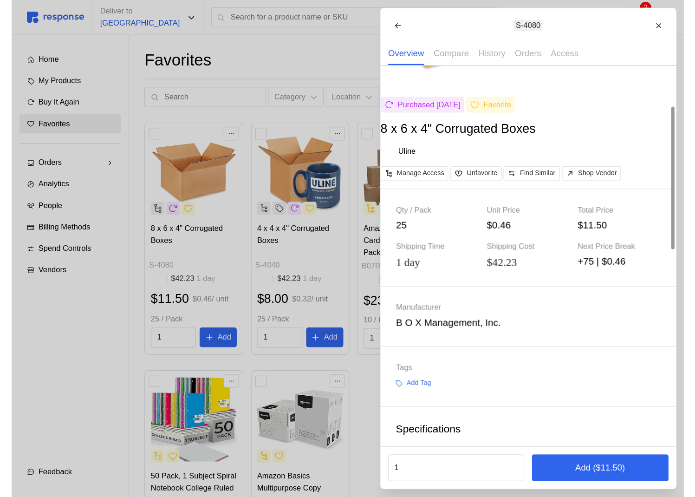
scroll to position [103, 0]
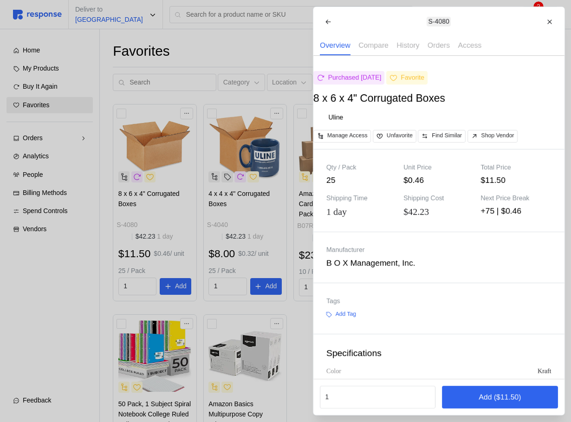
click at [219, 328] on div at bounding box center [285, 211] width 571 height 422
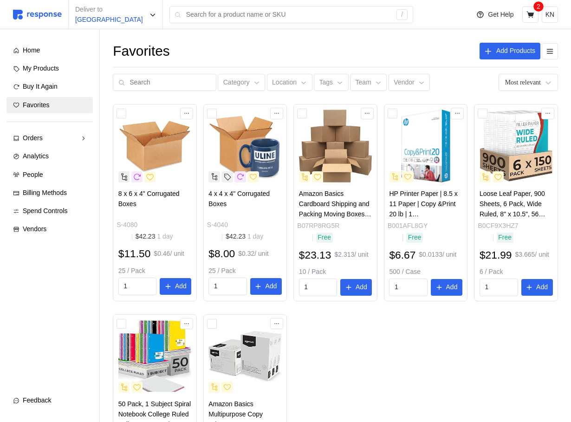
click at [54, 396] on div "Feedback" at bounding box center [55, 401] width 64 height 10
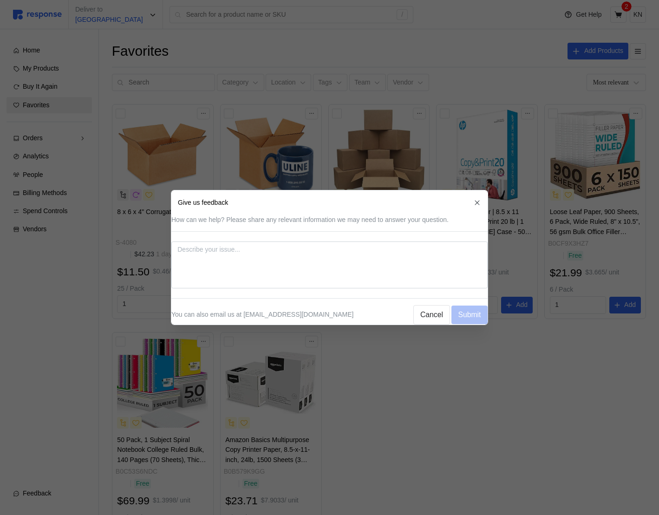
click at [555, 373] on div at bounding box center [329, 257] width 659 height 515
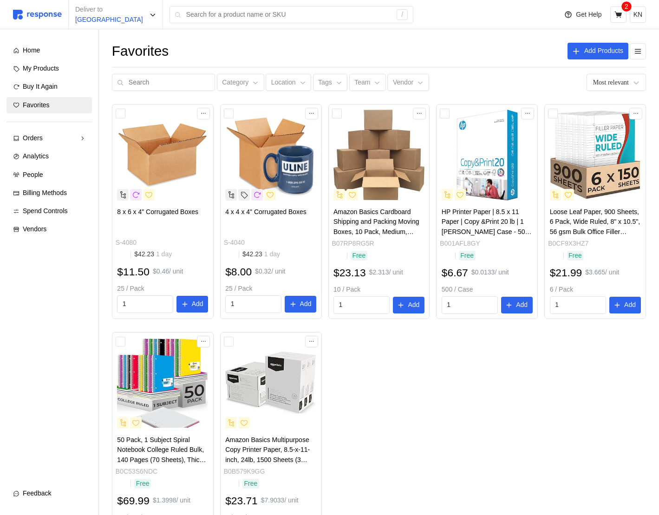
click at [61, 422] on button "Feedback" at bounding box center [49, 493] width 85 height 17
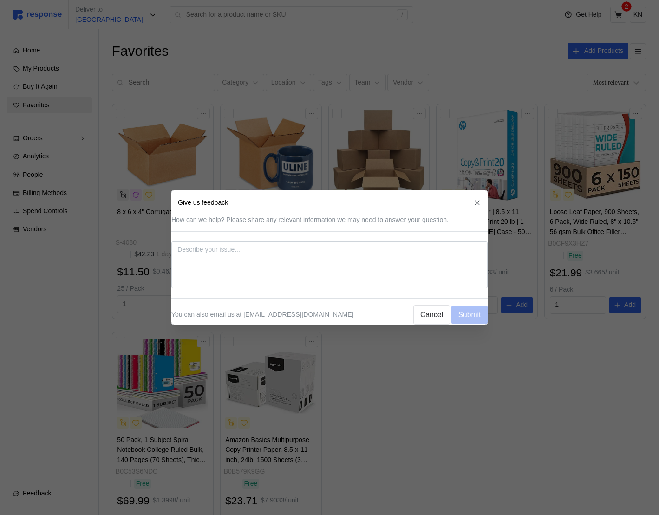
click at [416, 196] on header "Give us feedback" at bounding box center [329, 202] width 316 height 25
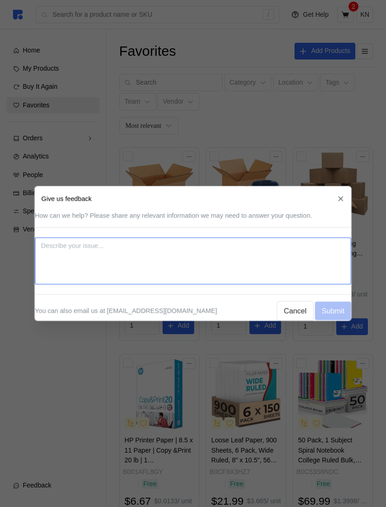
click at [211, 270] on textarea at bounding box center [193, 260] width 316 height 47
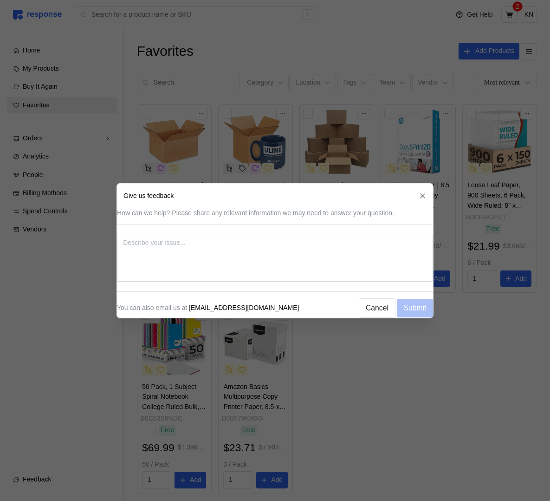
click at [310, 305] on div "You can also email us at support@tryresponse.com Cancel Submit" at bounding box center [275, 307] width 316 height 19
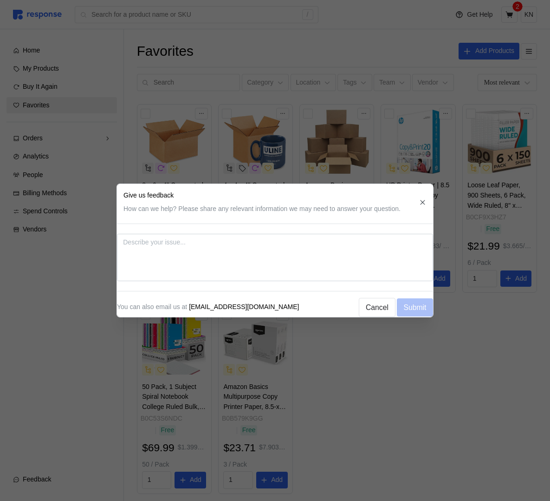
click at [361, 366] on div at bounding box center [275, 250] width 550 height 501
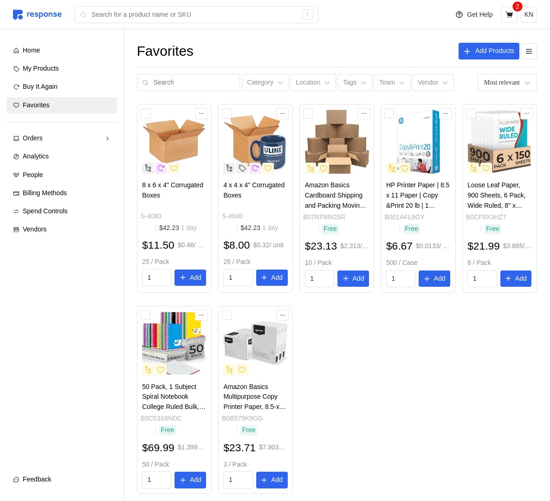
click at [41, 422] on span "Feedback" at bounding box center [37, 478] width 28 height 7
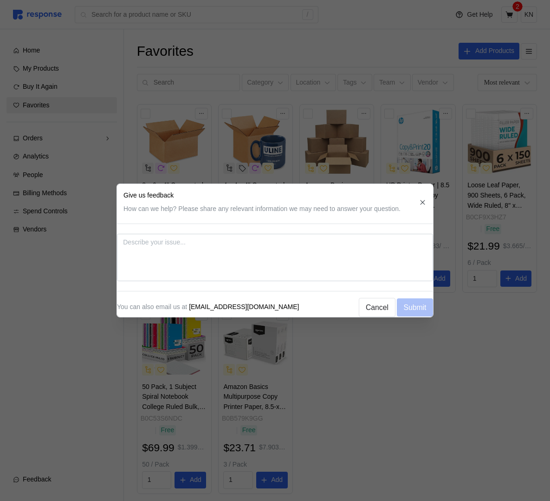
click at [219, 249] on textarea at bounding box center [275, 257] width 316 height 47
click at [368, 263] on textarea at bounding box center [275, 257] width 316 height 47
type textarea "x"
type textarea "t"
type textarea "x"
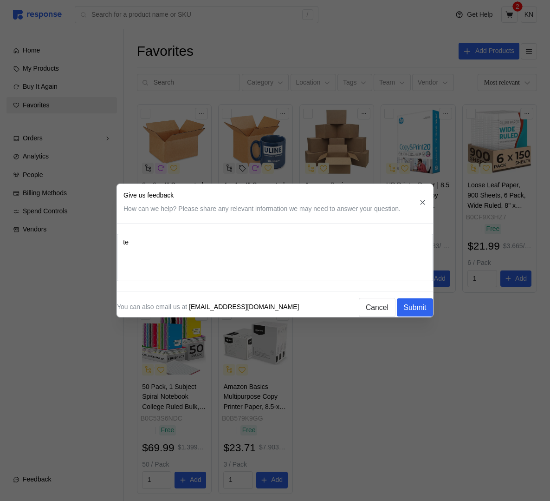
type textarea "tes"
type textarea "x"
type textarea "test"
click at [366, 309] on p "Cancel" at bounding box center [377, 307] width 23 height 12
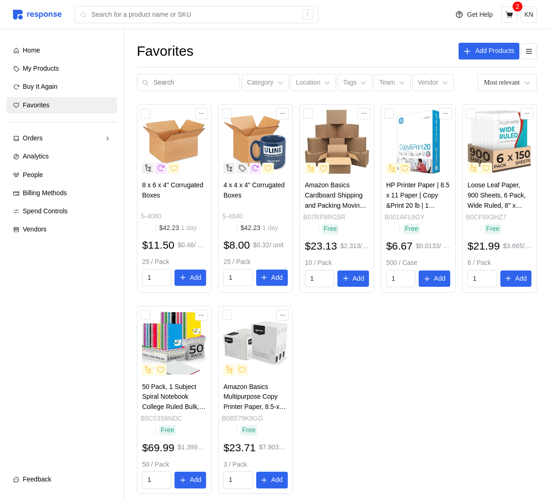
click at [41, 422] on span "Feedback" at bounding box center [37, 478] width 28 height 7
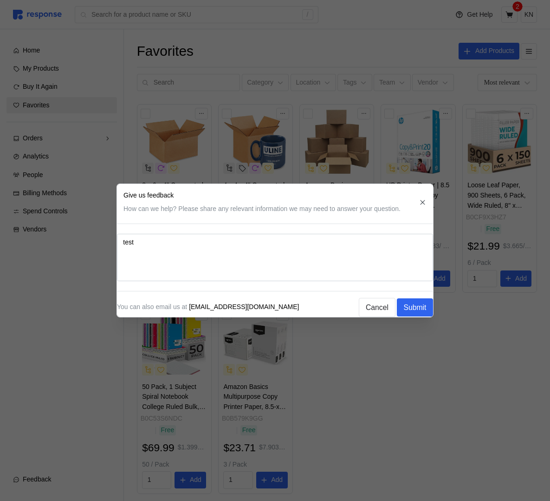
click at [41, 422] on div at bounding box center [275, 250] width 550 height 501
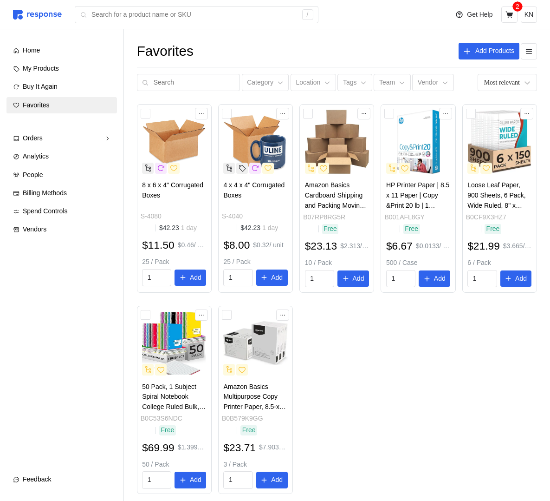
click at [84, 422] on button "Feedback" at bounding box center [62, 479] width 111 height 17
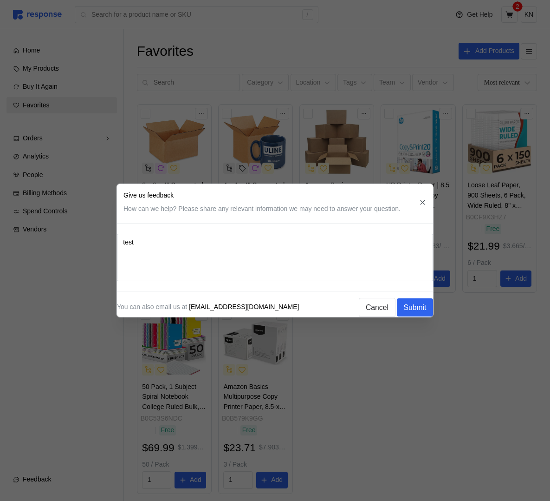
click at [334, 259] on textarea "test" at bounding box center [275, 257] width 316 height 47
type textarea "x"
type textarea "tes"
type textarea "x"
type textarea "te"
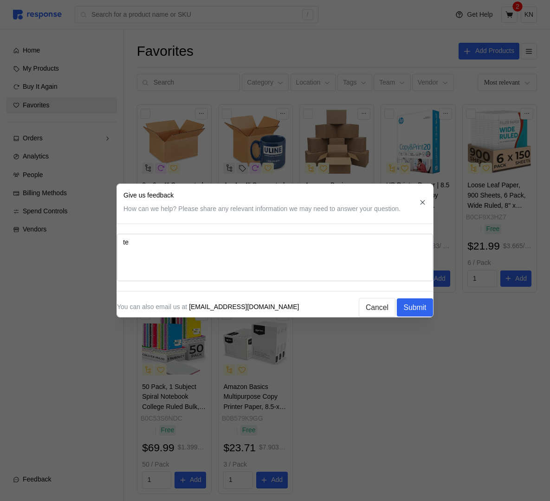
type textarea "x"
type textarea "t"
type textarea "x"
type textarea "s"
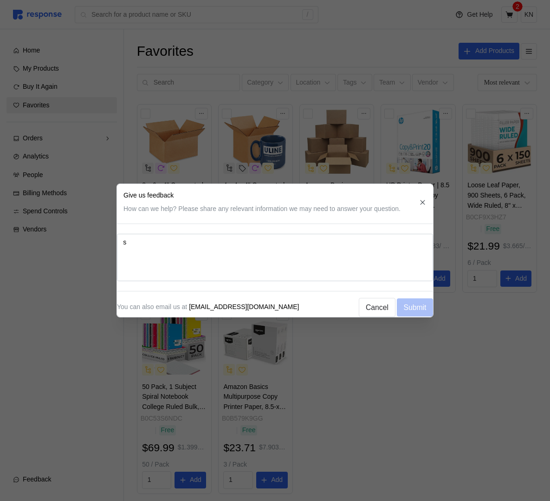
type textarea "x"
type textarea "sd"
type textarea "x"
type textarea "sdf"
click at [371, 308] on p "Cancel" at bounding box center [377, 307] width 23 height 12
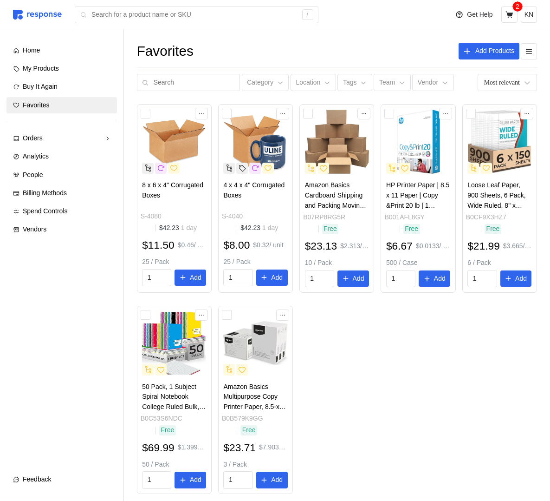
click at [46, 422] on span "Feedback" at bounding box center [37, 478] width 28 height 7
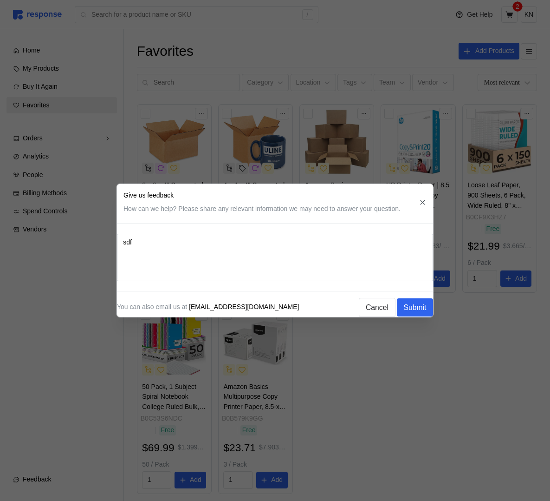
click at [419, 201] on icon "button" at bounding box center [423, 202] width 8 height 8
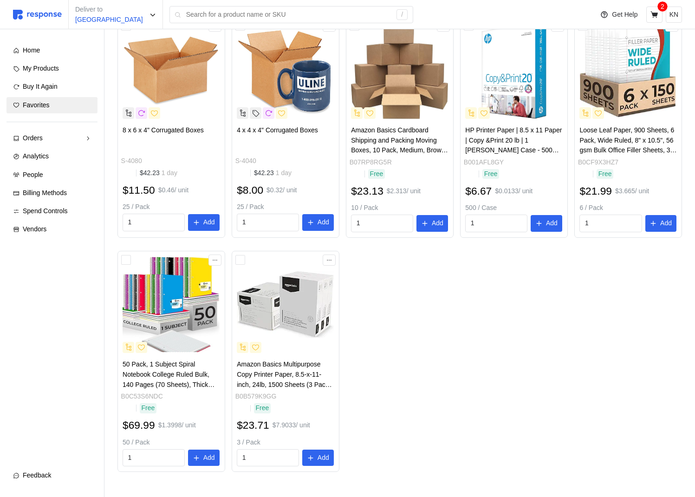
scroll to position [102, 0]
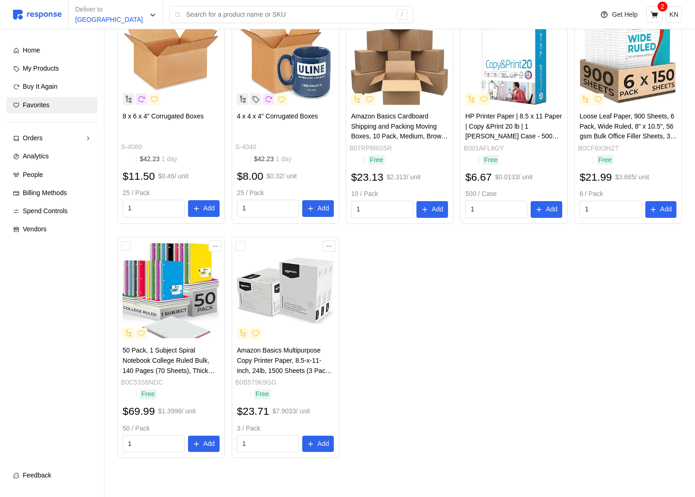
click at [37, 422] on span "Feedback" at bounding box center [37, 474] width 28 height 7
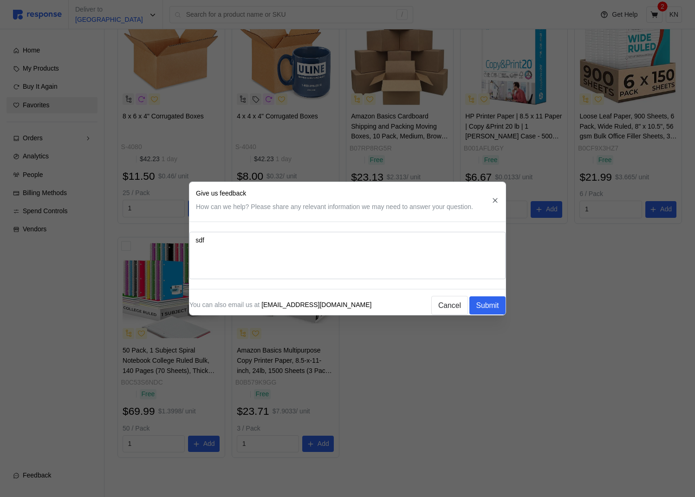
click at [37, 422] on div at bounding box center [347, 248] width 695 height 497
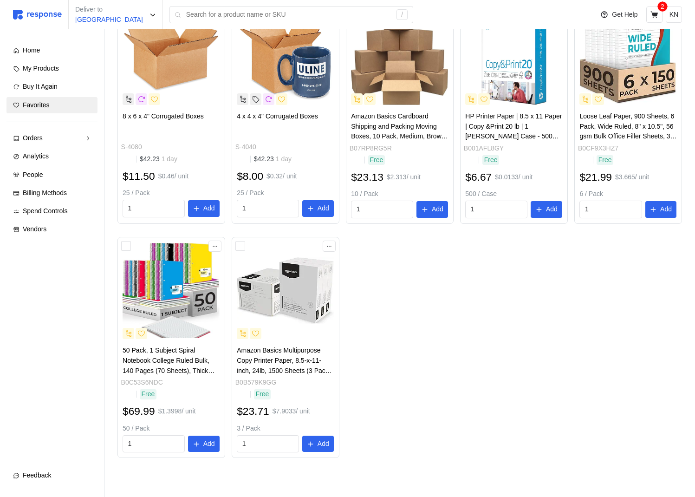
click at [36, 422] on span "Feedback" at bounding box center [37, 474] width 28 height 7
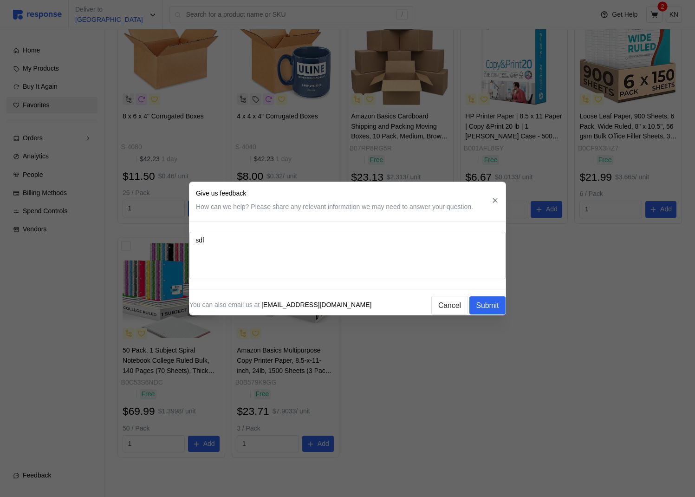
click at [37, 422] on div at bounding box center [347, 248] width 695 height 497
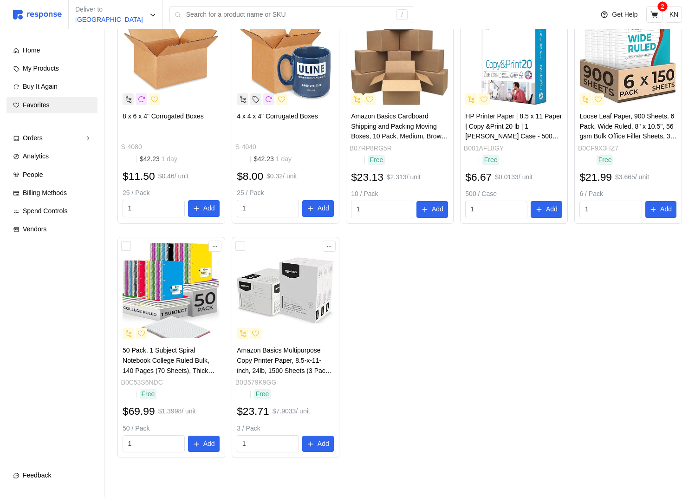
click at [51, 422] on button "Feedback" at bounding box center [52, 475] width 91 height 17
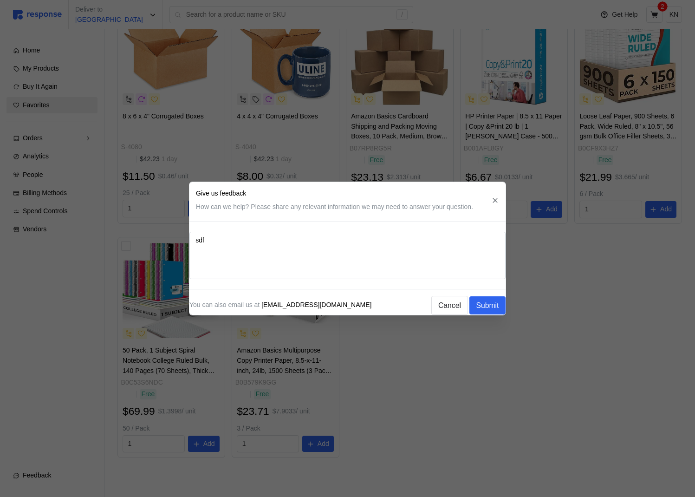
click at [200, 310] on div "You can also email us at support@tryresponse.com Cancel Submit" at bounding box center [348, 305] width 316 height 19
click at [195, 352] on div at bounding box center [347, 248] width 695 height 497
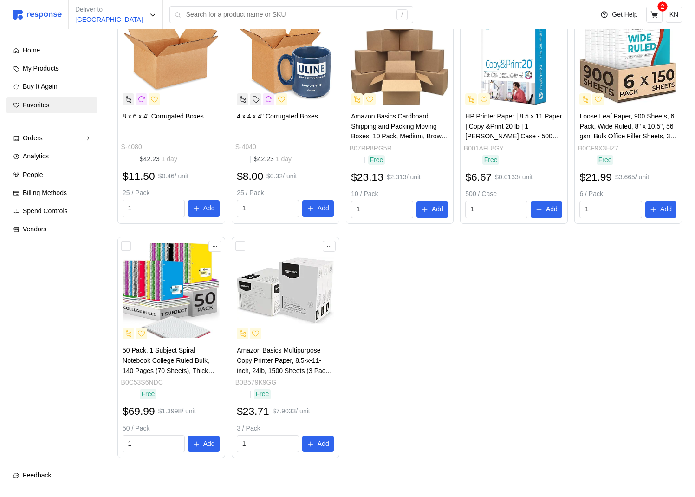
click at [64, 422] on div "Feedback" at bounding box center [57, 476] width 68 height 10
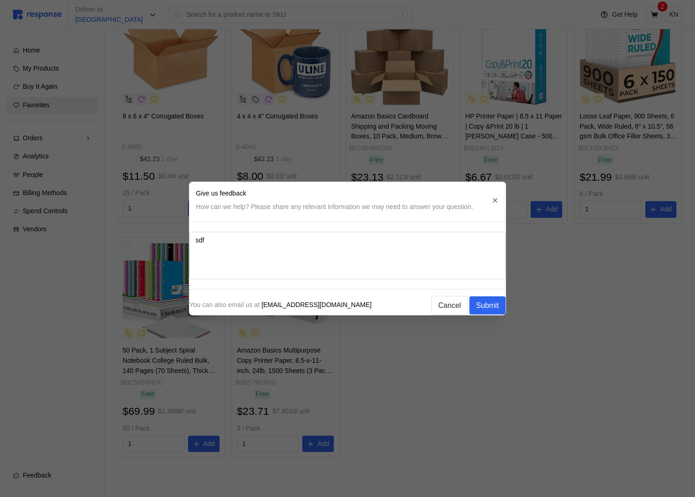
click at [316, 262] on textarea "sdf" at bounding box center [348, 255] width 316 height 47
click at [474, 236] on textarea "sdf" at bounding box center [348, 255] width 316 height 47
type textarea "x"
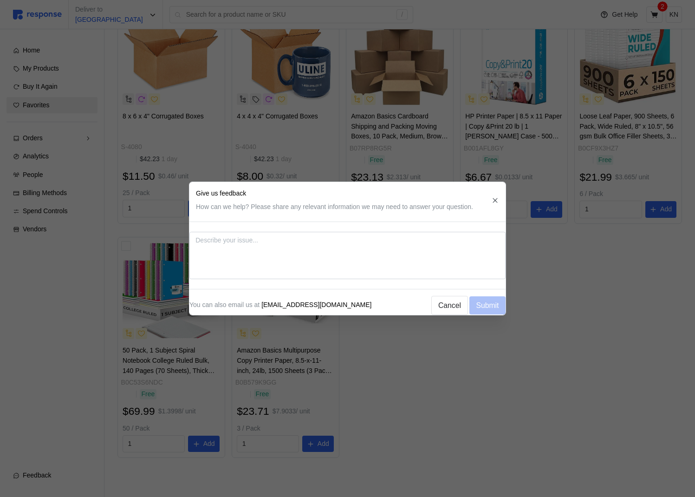
click at [405, 267] on textarea at bounding box center [348, 255] width 316 height 47
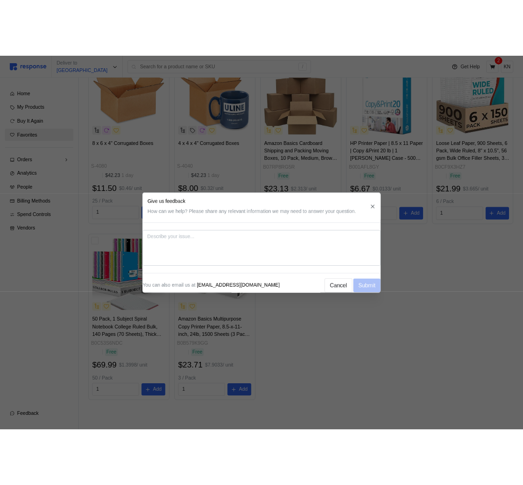
scroll to position [0, 0]
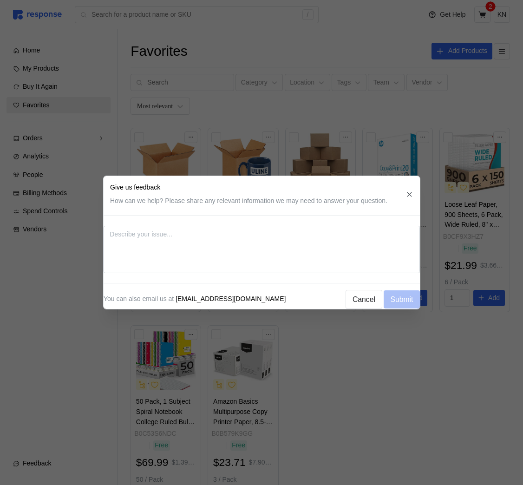
type textarea "x"
click at [232, 199] on p "How can we help? Please share any relevant information we may need to answer yo…" at bounding box center [248, 201] width 277 height 10
click at [350, 257] on textarea at bounding box center [261, 249] width 316 height 47
type textarea "x"
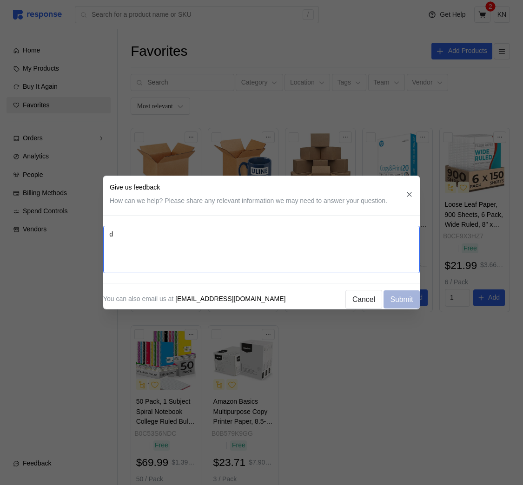
type textarea "ds"
type textarea "x"
type textarea "ds"
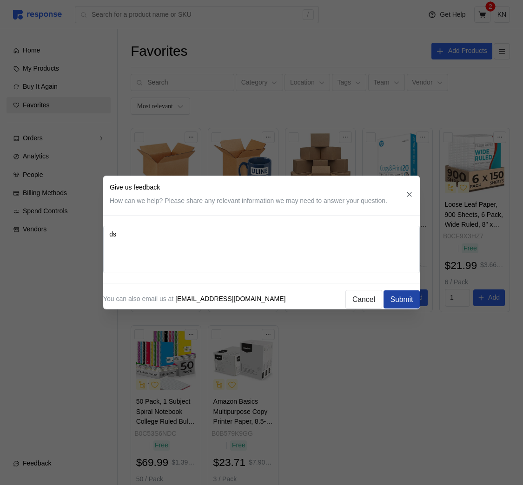
click at [404, 296] on p "Submit" at bounding box center [401, 300] width 23 height 12
type textarea "x"
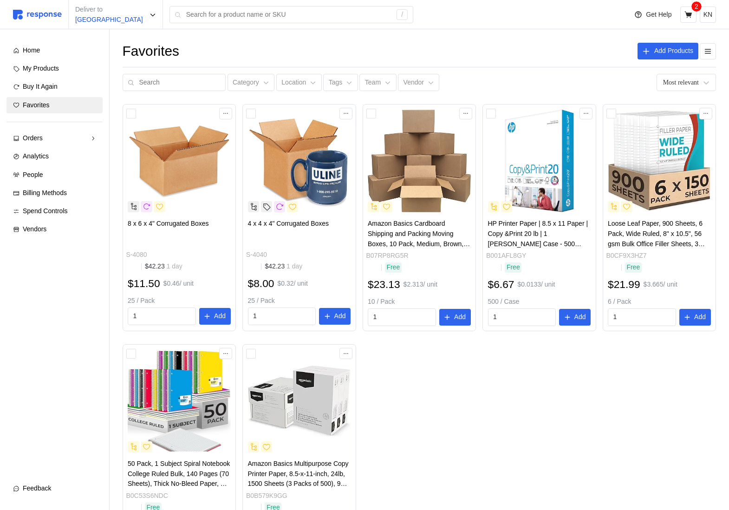
click at [35, 436] on div "Home My Products Buy It Again Favorites Orders Needs Review Processing Complete…" at bounding box center [55, 258] width 96 height 432
click at [53, 484] on div "Feedback" at bounding box center [59, 489] width 73 height 10
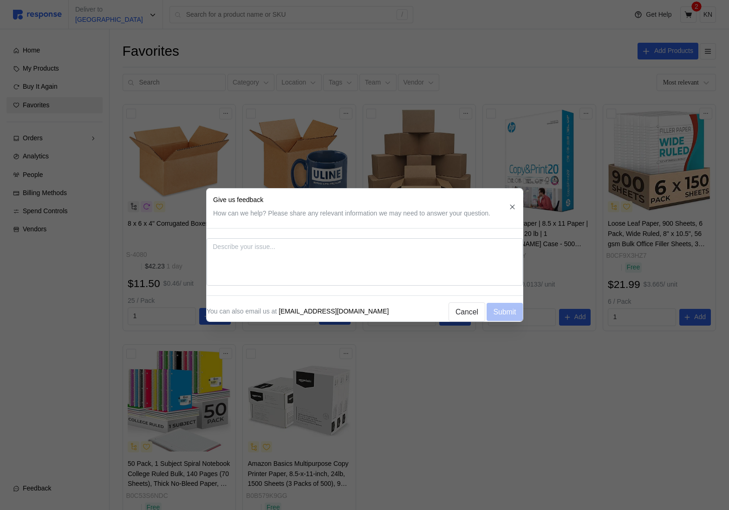
click at [54, 470] on div at bounding box center [364, 255] width 729 height 510
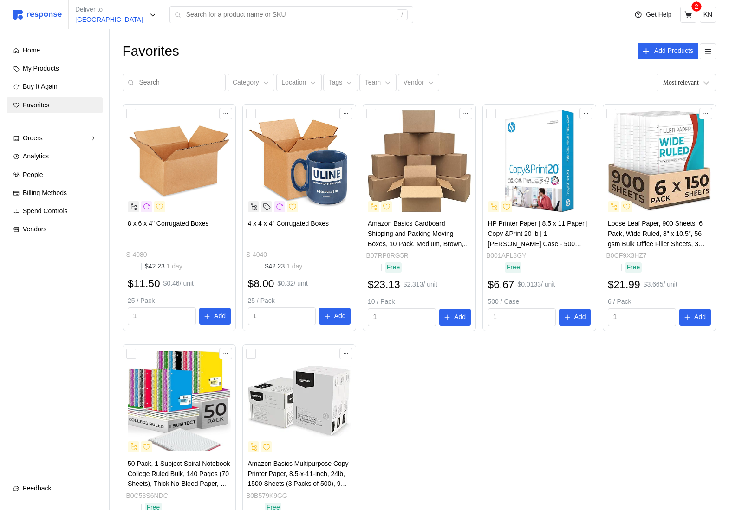
click at [59, 484] on div "Feedback" at bounding box center [59, 489] width 73 height 10
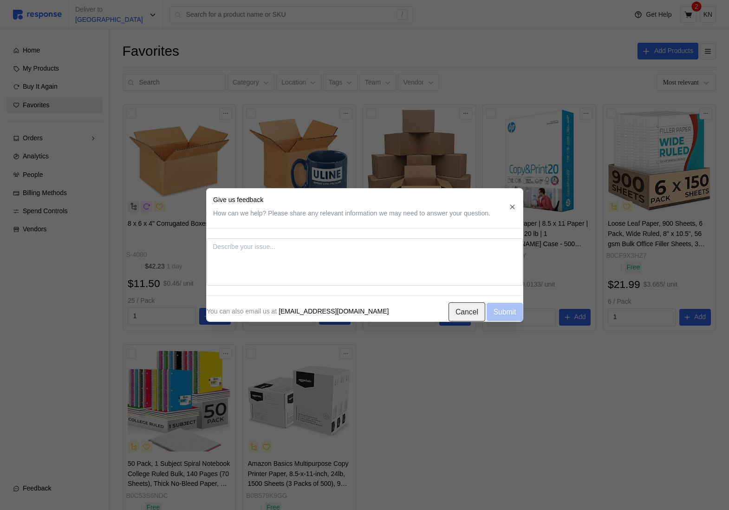
click at [456, 313] on p "Cancel" at bounding box center [467, 312] width 23 height 12
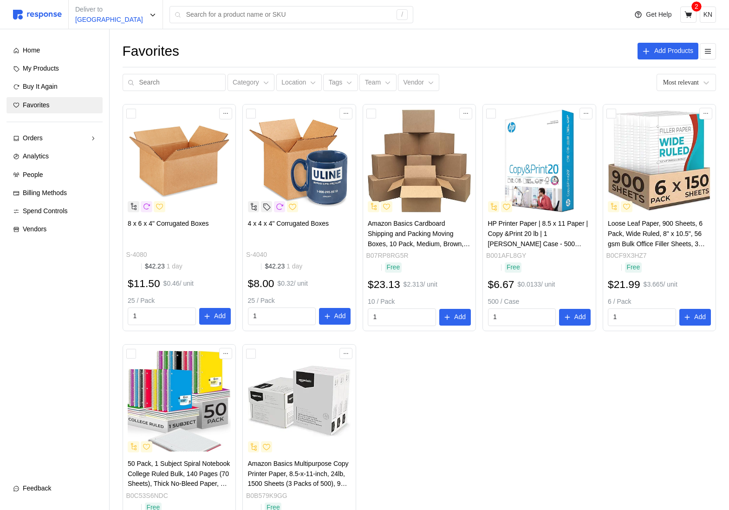
click at [66, 484] on div "Feedback" at bounding box center [59, 489] width 73 height 10
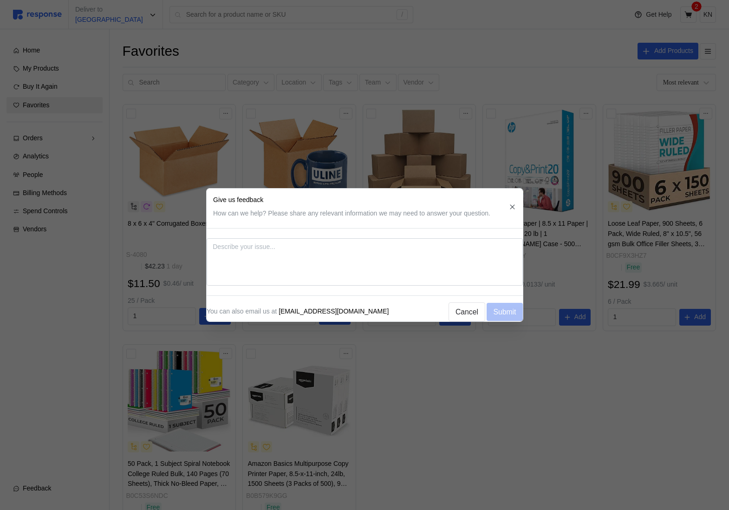
click at [489, 475] on div at bounding box center [364, 255] width 729 height 510
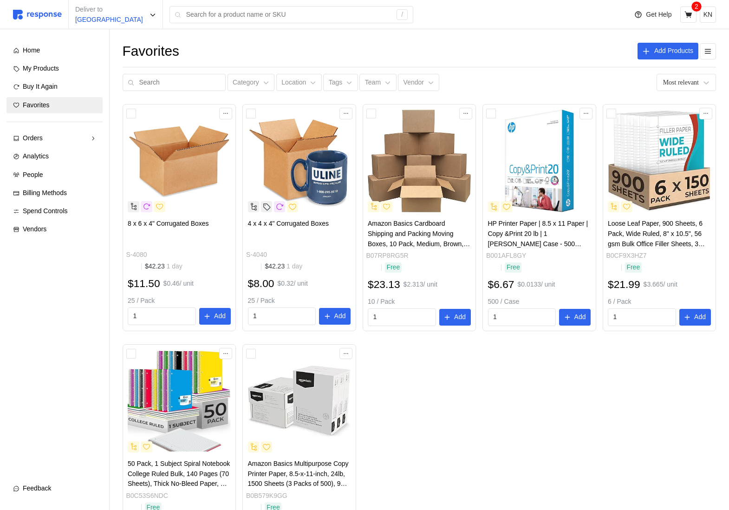
click at [36, 484] on span "Feedback" at bounding box center [37, 487] width 28 height 7
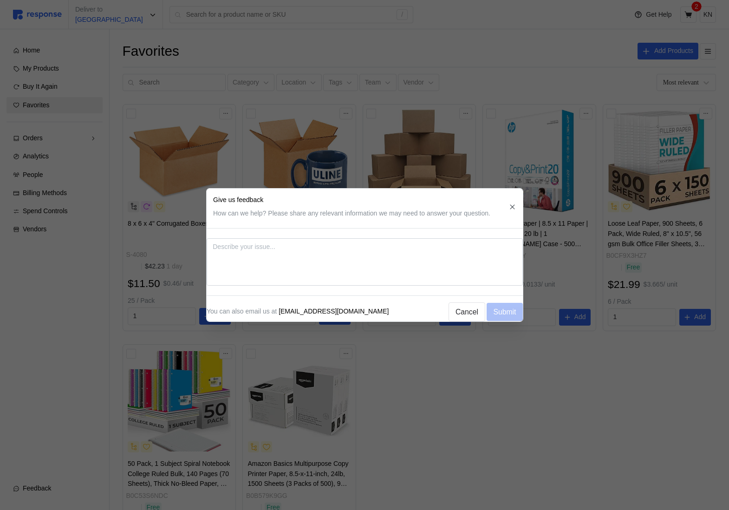
click at [286, 263] on textarea at bounding box center [365, 261] width 316 height 47
type textarea "x"
type textarea "t"
type textarea "x"
type textarea "te"
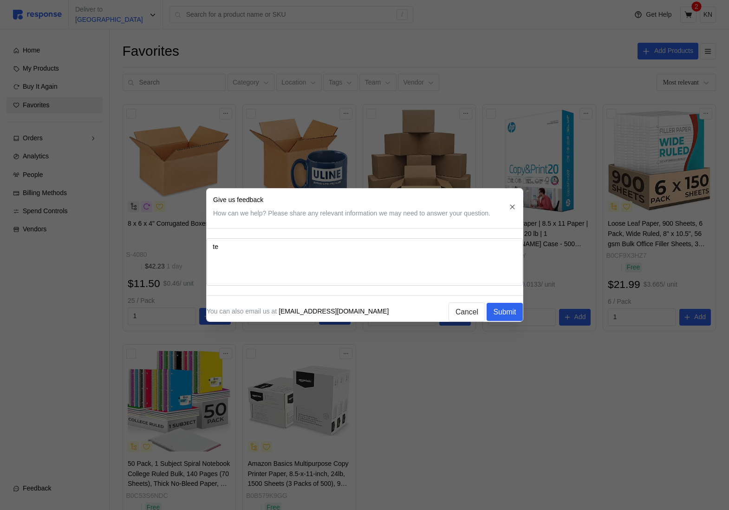
type textarea "x"
type textarea "tes"
type textarea "x"
type textarea "test"
click at [505, 310] on p "Submit" at bounding box center [504, 312] width 23 height 12
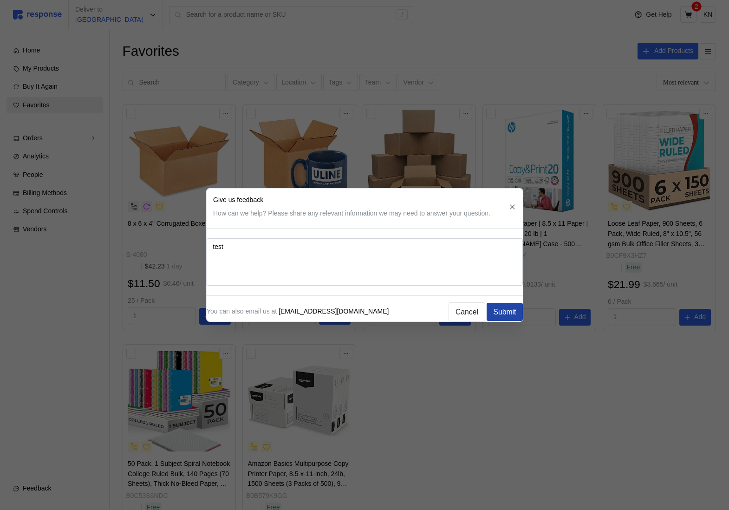
type textarea "x"
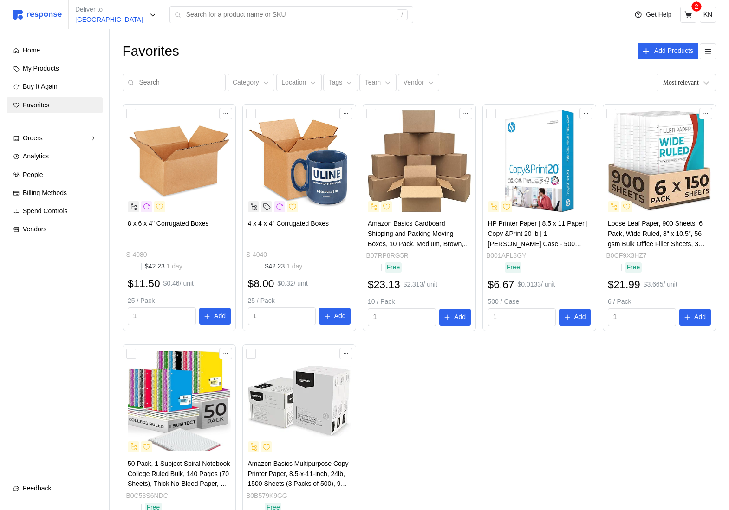
click at [44, 482] on button "Feedback" at bounding box center [55, 488] width 96 height 17
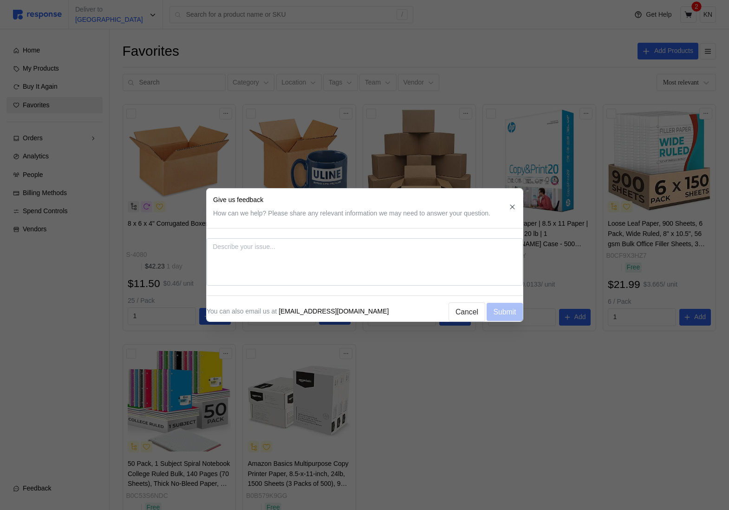
type textarea "x"
type textarea "h"
type textarea "x"
type textarea "he"
type textarea "x"
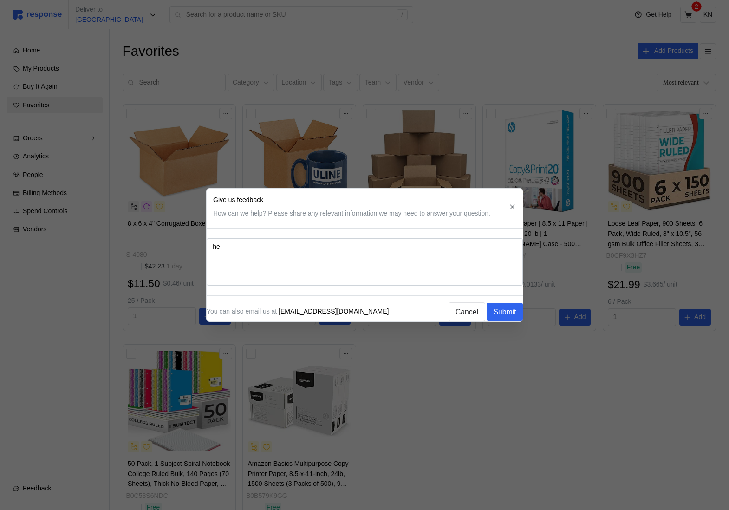
type textarea "hel"
type textarea "x"
type textarea "hell"
type textarea "x"
type textarea "hello"
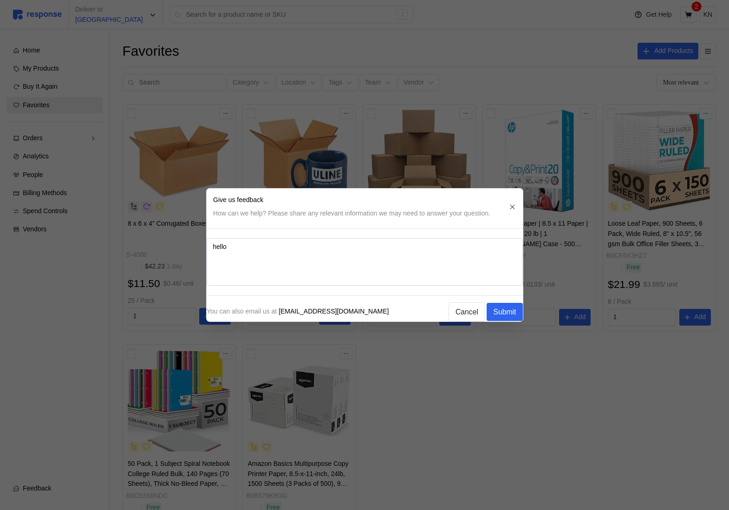
type textarea "x"
type textarea "hello t"
type textarea "x"
type textarea "hello te"
type textarea "x"
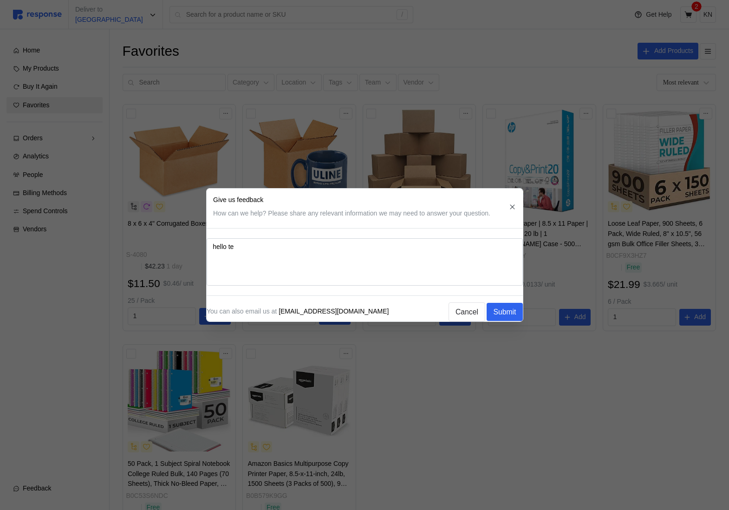
type textarea "hello tes"
type textarea "x"
type textarea "hello test"
type textarea "x"
type textarea "hello testi"
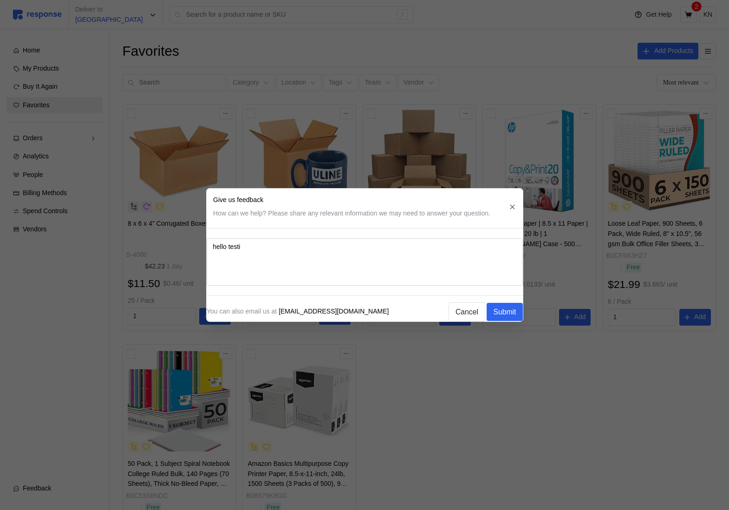
type textarea "x"
type textarea "hello testing"
type textarea "x"
type textarea "hello testing"
click at [497, 314] on button "Submit" at bounding box center [505, 312] width 36 height 18
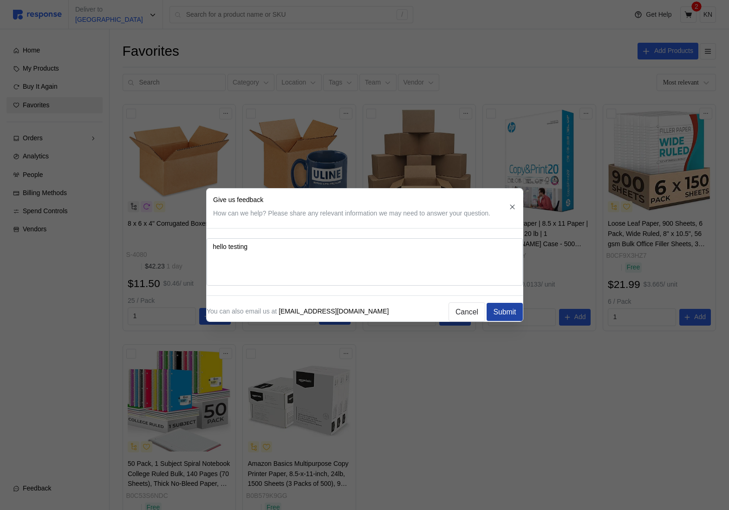
type textarea "x"
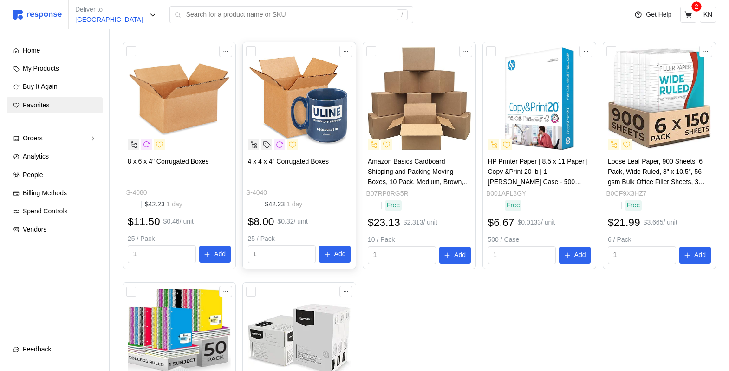
scroll to position [240, 0]
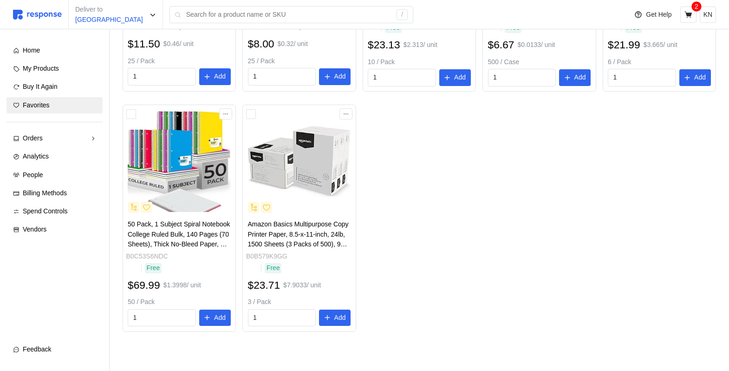
click at [25, 352] on span "Feedback" at bounding box center [37, 348] width 28 height 7
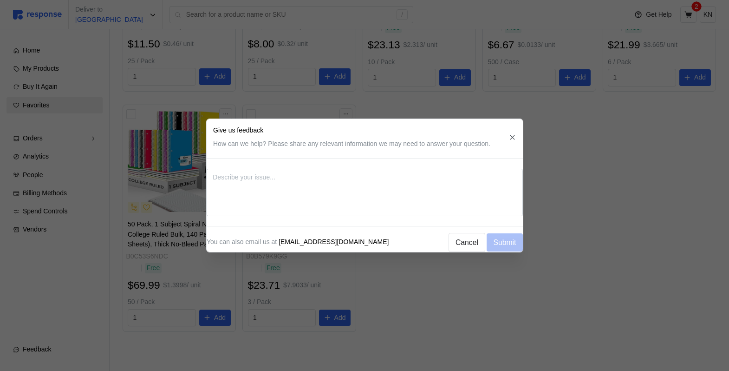
type textarea "x"
type textarea "t"
type textarea "x"
type textarea "te"
type textarea "x"
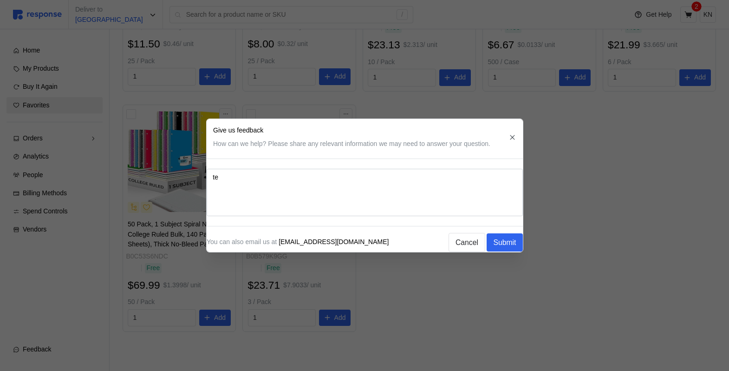
type textarea "tes"
type textarea "x"
type textarea "test"
type textarea "x"
type textarea "testi"
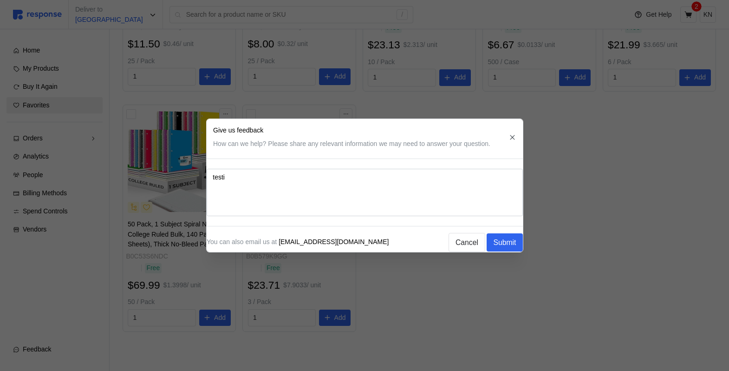
type textarea "x"
type textarea "testin"
type textarea "x"
type textarea "testing"
type textarea "x"
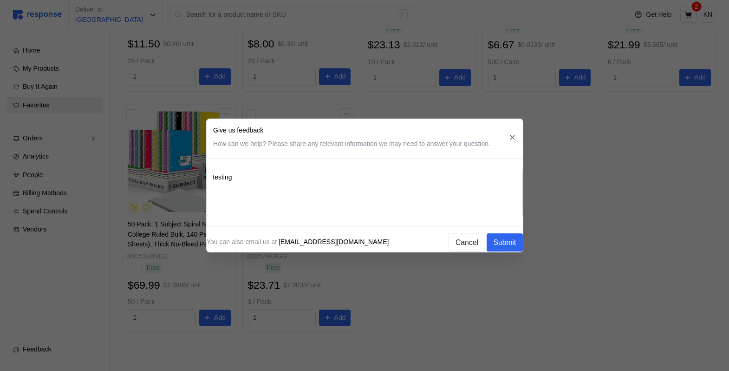
type textarea "testing"
type textarea "x"
type textarea "testing a"
type textarea "x"
type textarea "testing an"
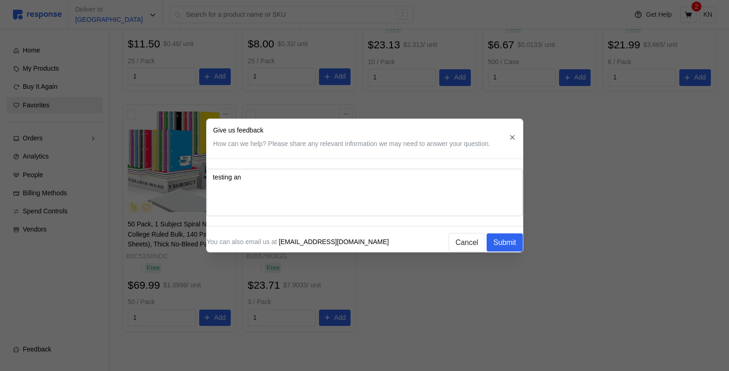
type textarea "x"
type textarea "testing a"
type textarea "x"
type textarea "testing aga"
type textarea "x"
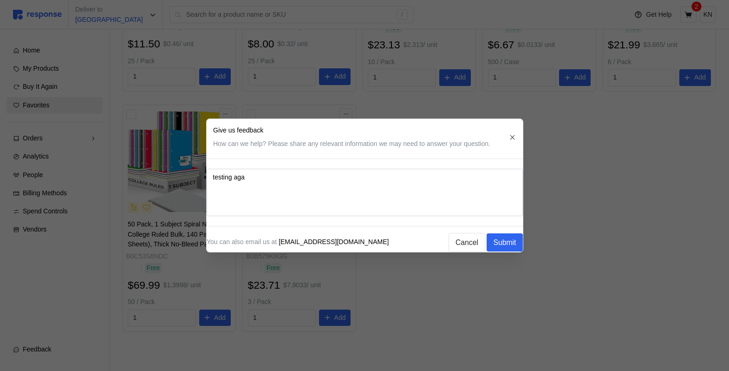
type textarea "testing agai"
type textarea "x"
type textarea "testing again"
type textarea "x"
type textarea "testing again -"
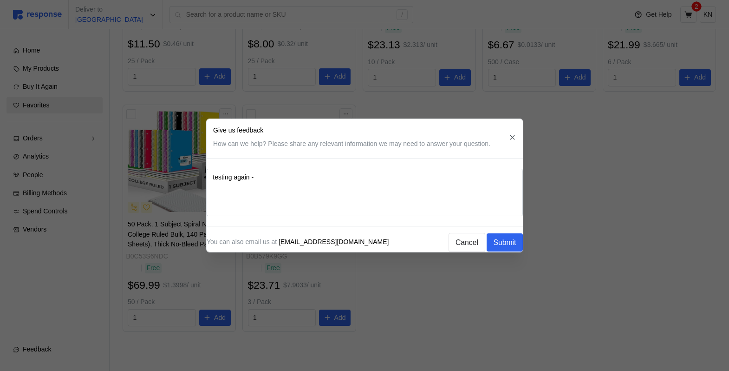
type textarea "x"
type textarea "testing again -"
type textarea "x"
type textarea "testing again - k"
type textarea "x"
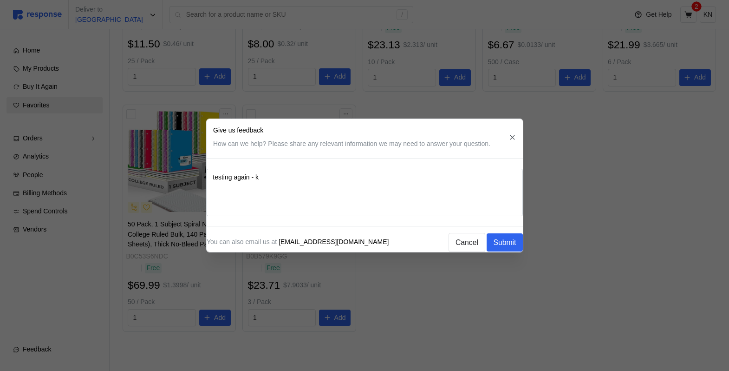
type textarea "testing again - kr"
type textarea "x"
type textarea "testing again - kri"
type textarea "x"
type textarea "testing again - kris"
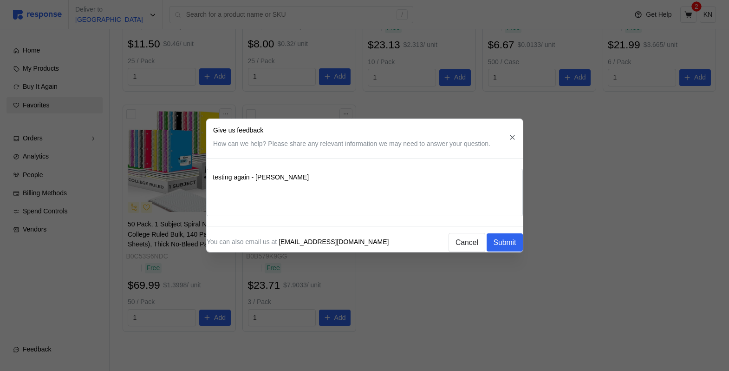
type textarea "x"
type textarea "testing again - krist"
type textarea "x"
type textarea "testing again - kristin"
type textarea "x"
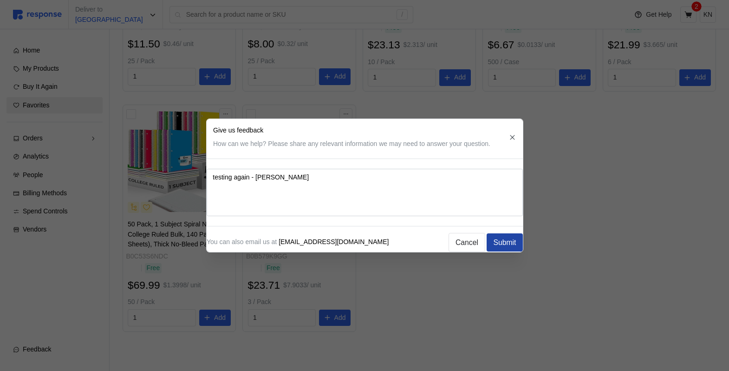
type textarea "testing again - kristina"
click at [496, 238] on p "Submit" at bounding box center [504, 242] width 23 height 12
type textarea "x"
